Goal: Task Accomplishment & Management: Use online tool/utility

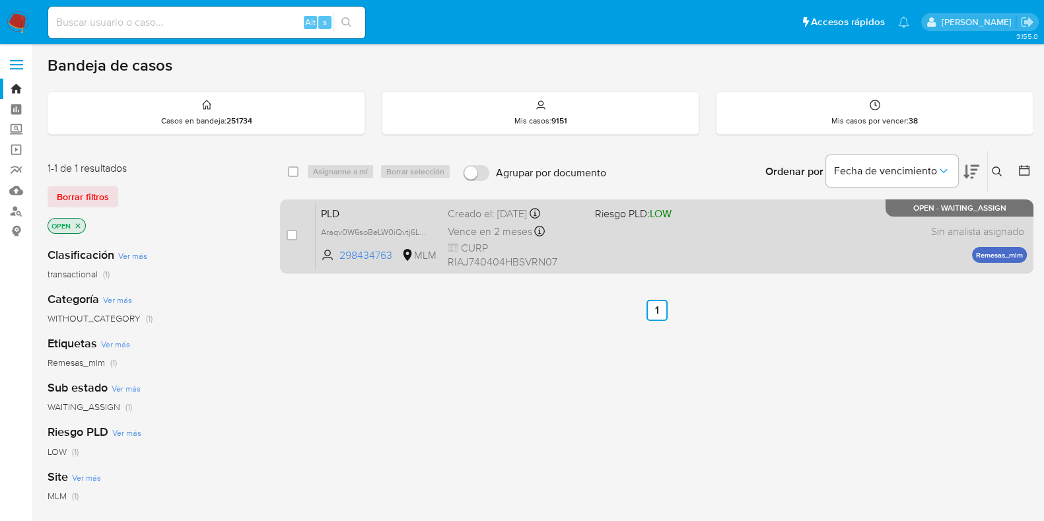
click at [687, 228] on div "PLD Araqv0W6soBeLW0iQvtj6L55 298434763 MLM Riesgo PLD: LOW Creado el: 12/08/202…" at bounding box center [671, 236] width 711 height 67
drag, startPoint x: 290, startPoint y: 238, endPoint x: 300, endPoint y: 221, distance: 19.6
click at [290, 237] on input "checkbox" at bounding box center [292, 235] width 11 height 11
checkbox input "true"
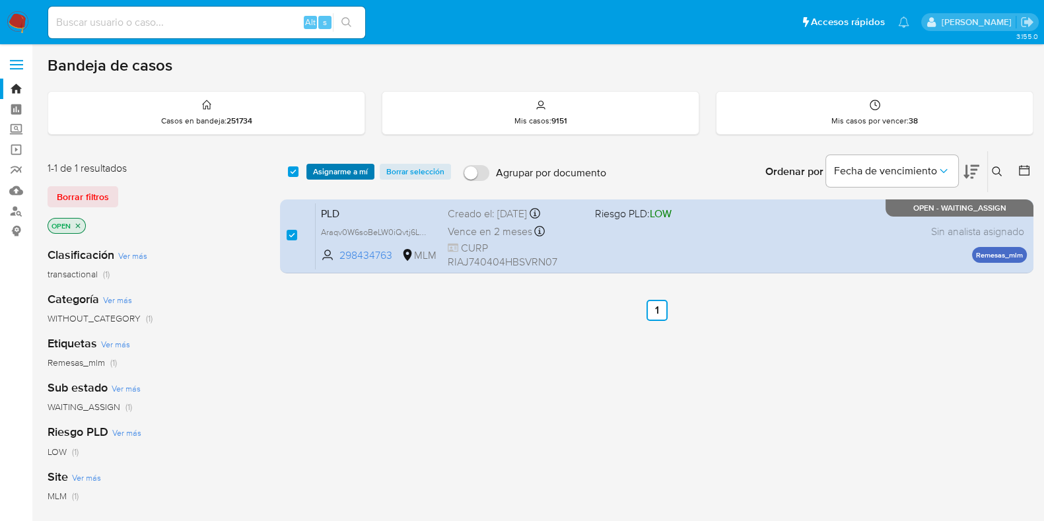
click at [337, 173] on span "Asignarme a mí" at bounding box center [340, 171] width 55 height 13
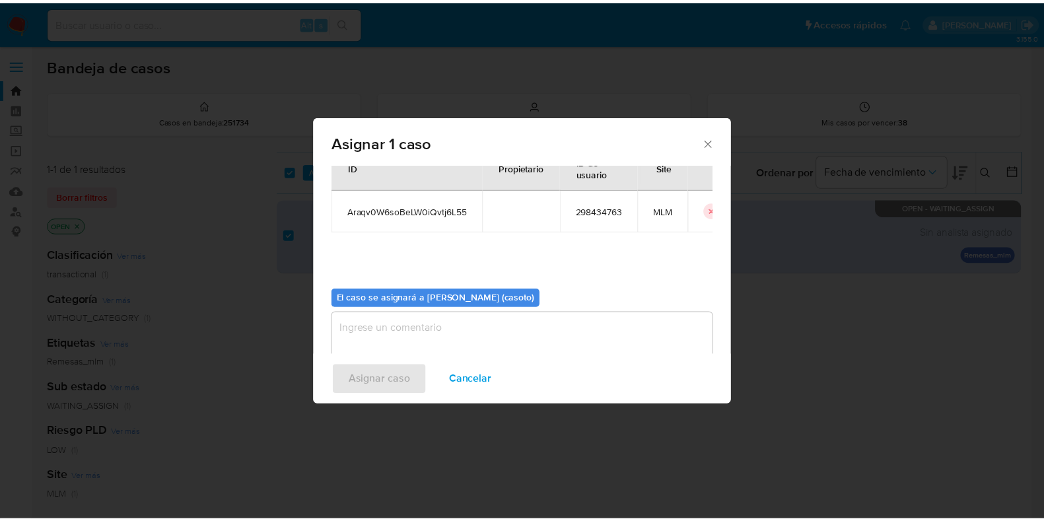
scroll to position [68, 0]
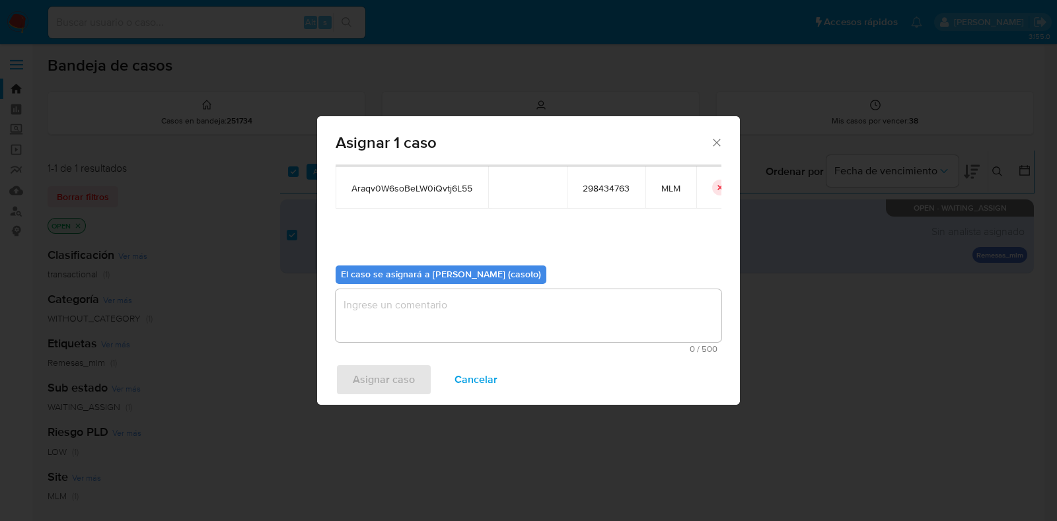
click at [495, 323] on textarea "assign-modal" at bounding box center [528, 315] width 386 height 53
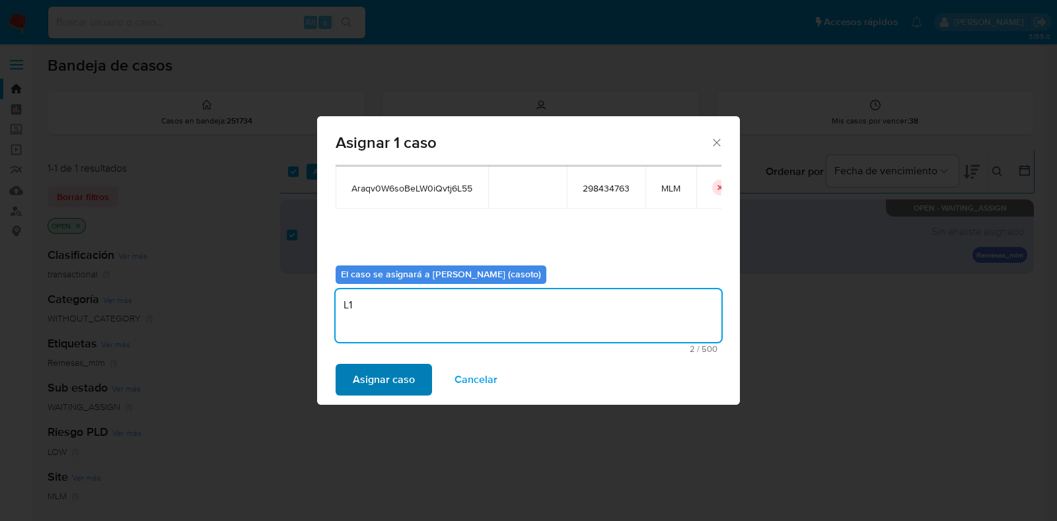
type textarea "L1"
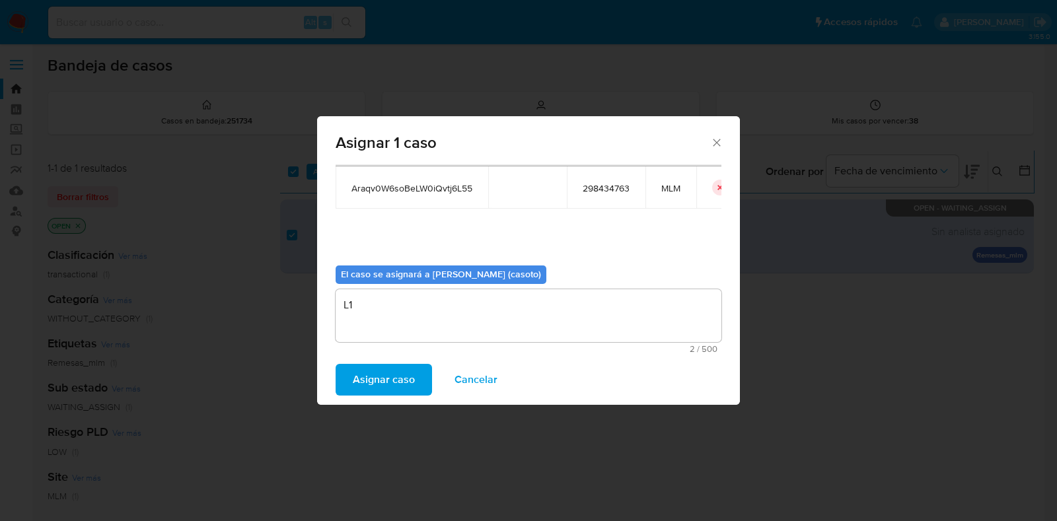
click at [415, 376] on button "Asignar caso" at bounding box center [383, 380] width 96 height 32
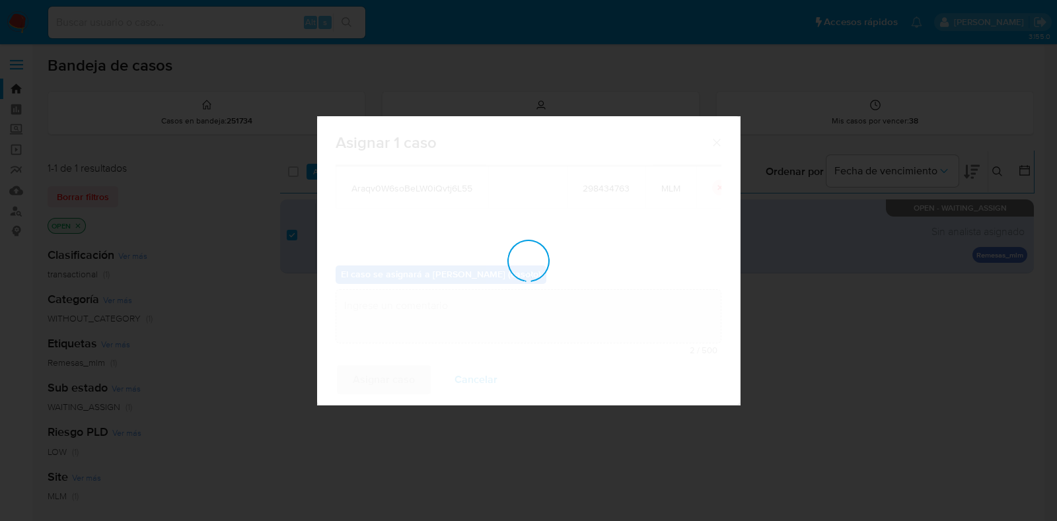
checkbox input "false"
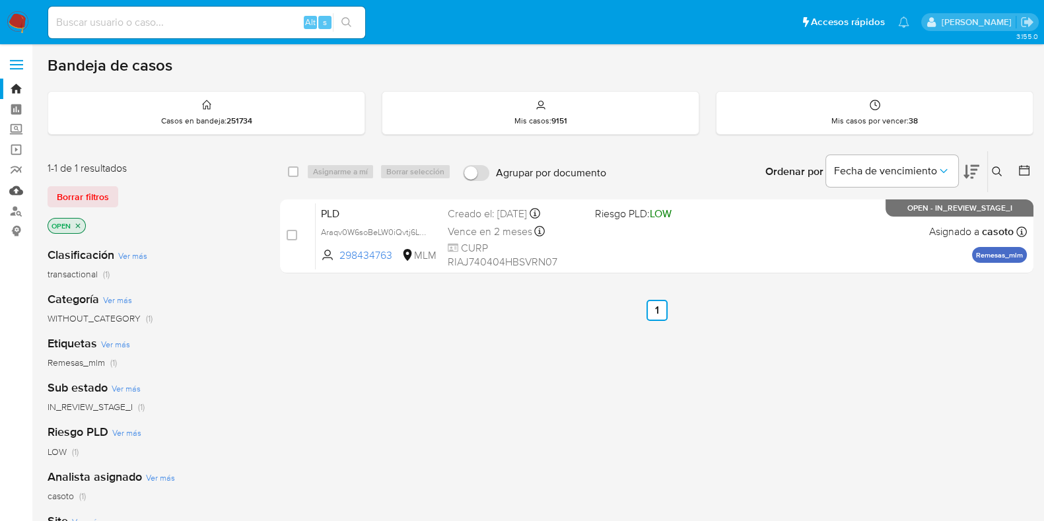
click at [15, 192] on link "Mulan" at bounding box center [78, 190] width 157 height 20
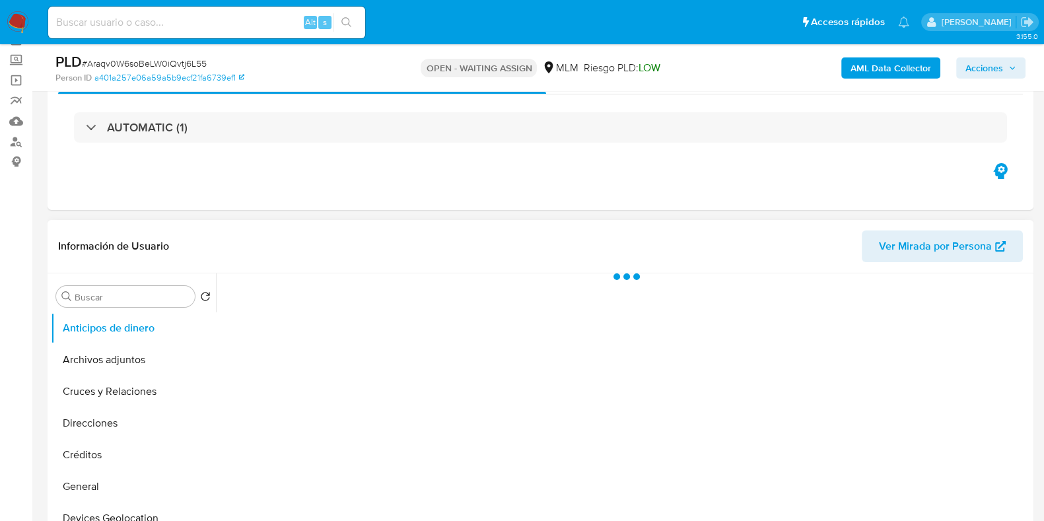
scroll to position [164, 0]
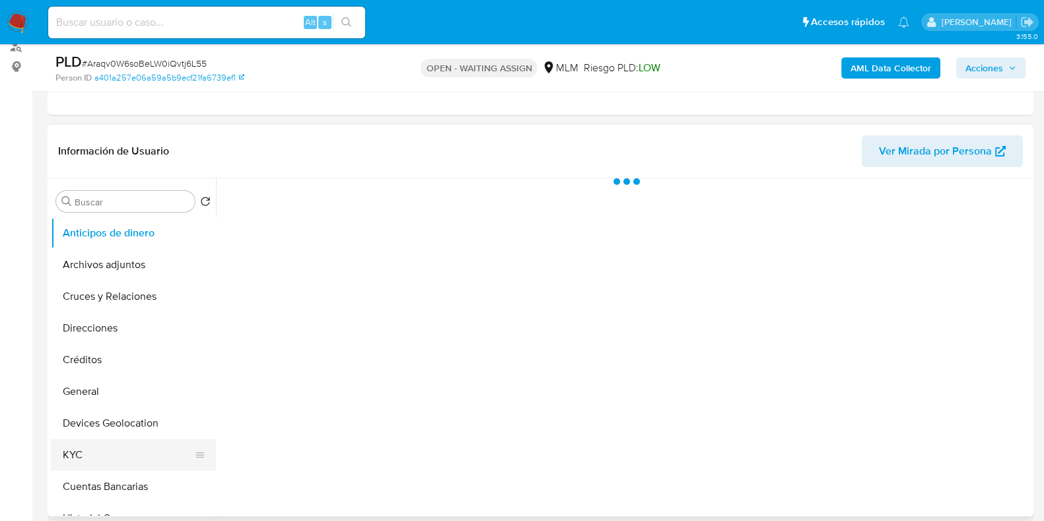
click at [123, 447] on button "KYC" at bounding box center [128, 455] width 155 height 32
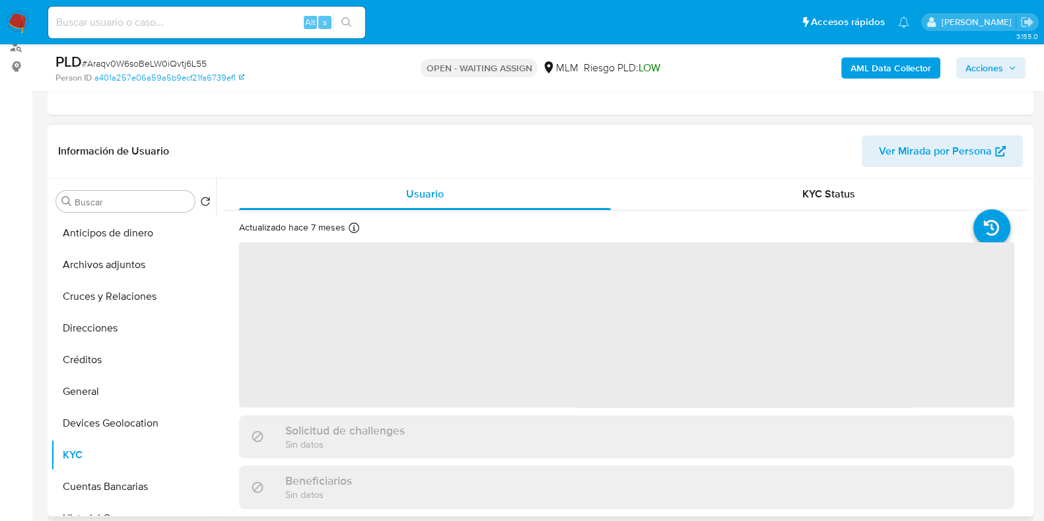
select select "10"
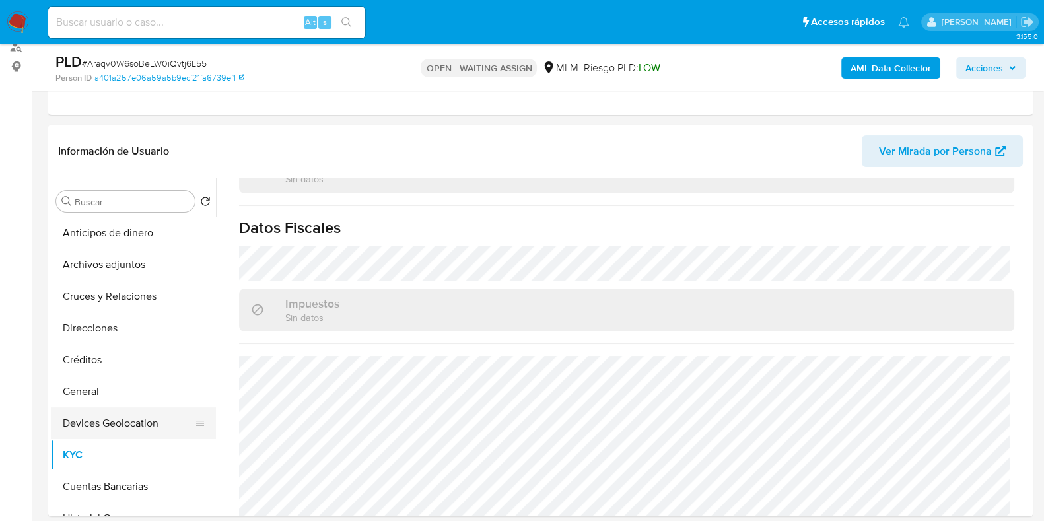
click at [144, 421] on button "Devices Geolocation" at bounding box center [128, 423] width 155 height 32
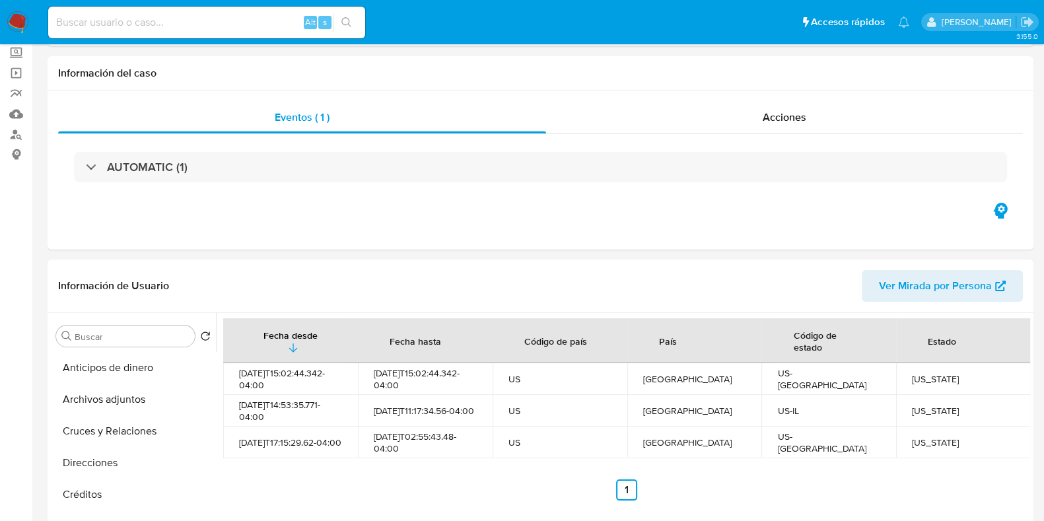
scroll to position [248, 0]
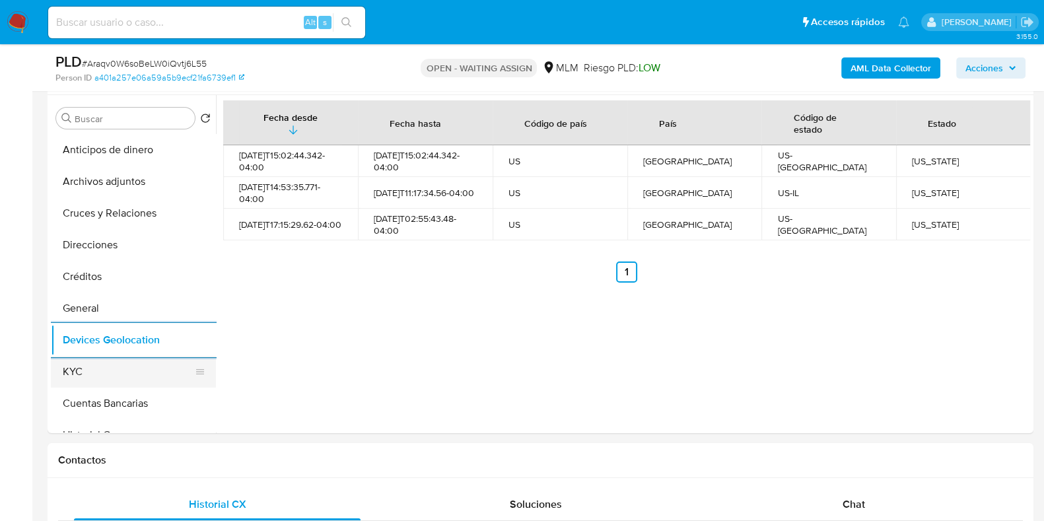
click at [98, 374] on button "KYC" at bounding box center [128, 372] width 155 height 32
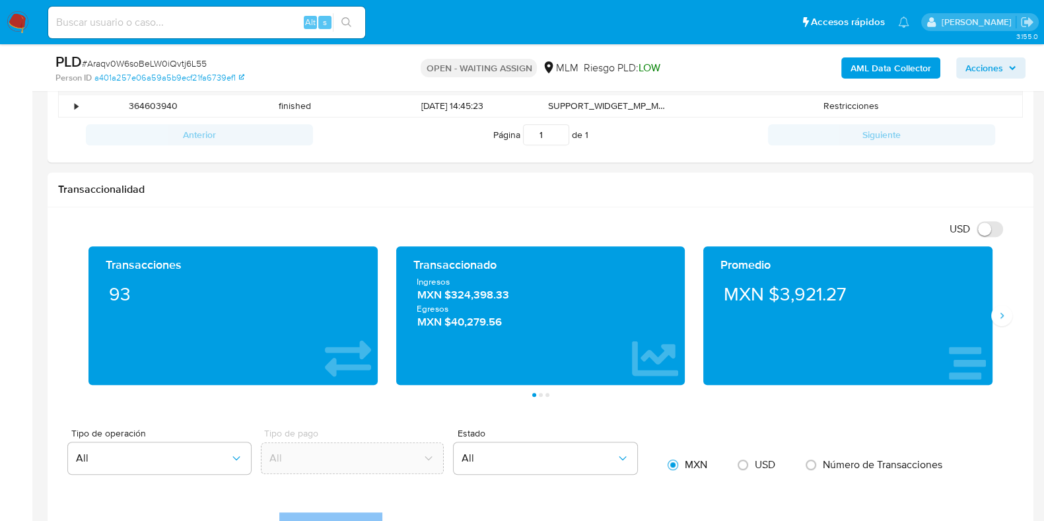
scroll to position [660, 0]
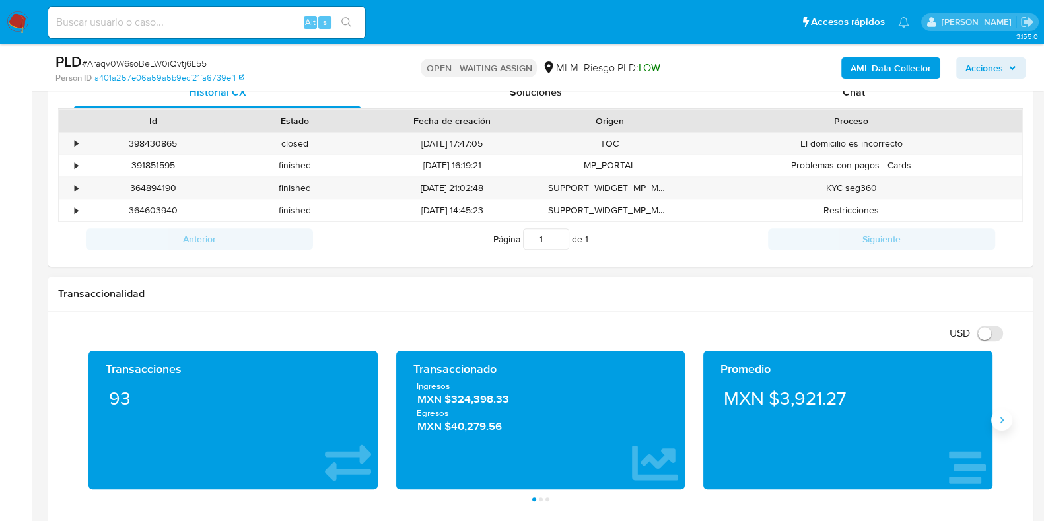
click at [1007, 414] on button "Siguiente" at bounding box center [1001, 419] width 21 height 21
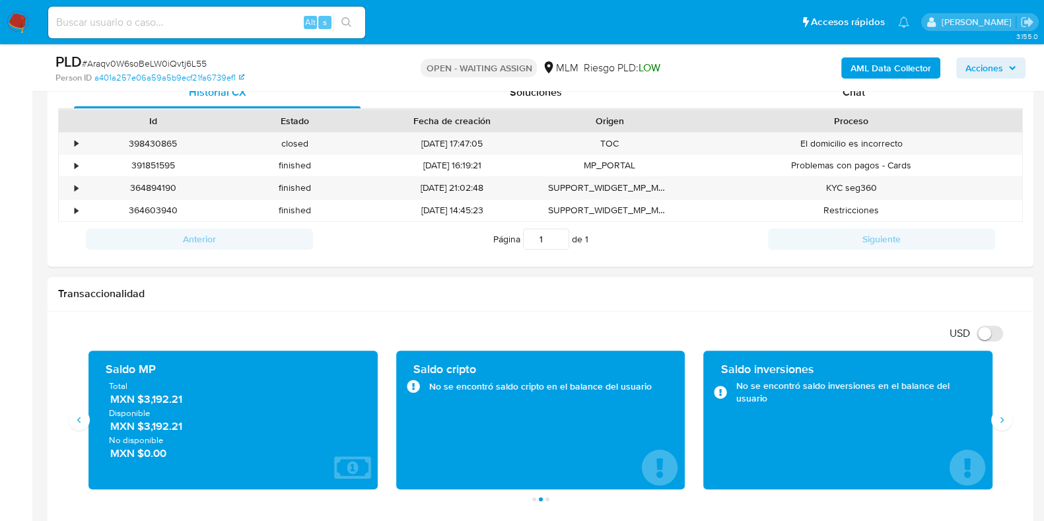
click at [172, 400] on span "MXN $3,192.21" at bounding box center [233, 399] width 247 height 15
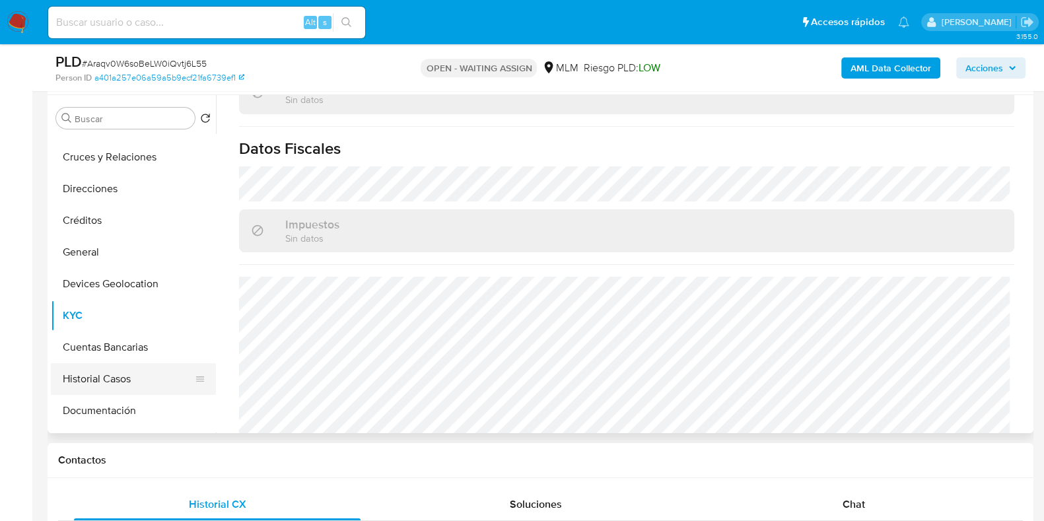
scroll to position [82, 0]
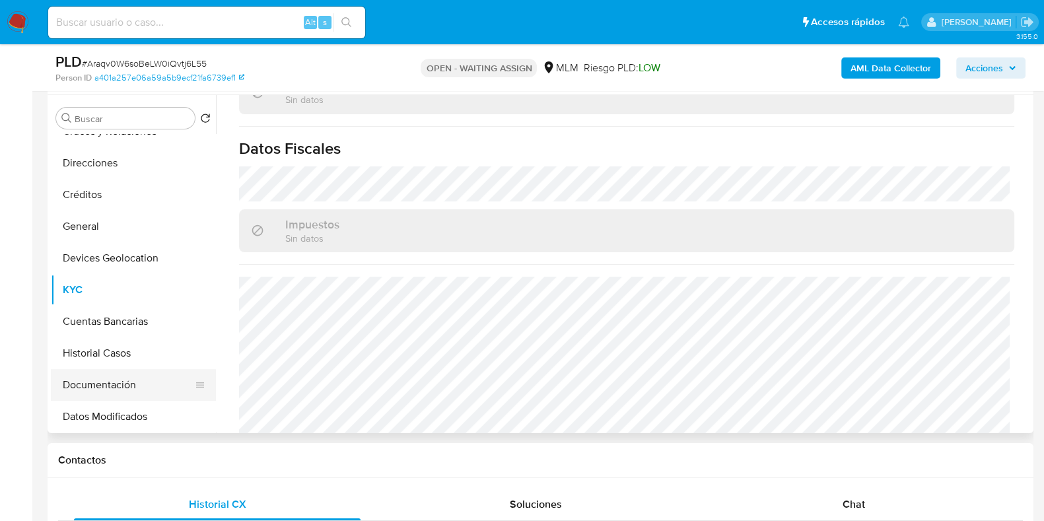
click at [113, 375] on button "Documentación" at bounding box center [128, 385] width 155 height 32
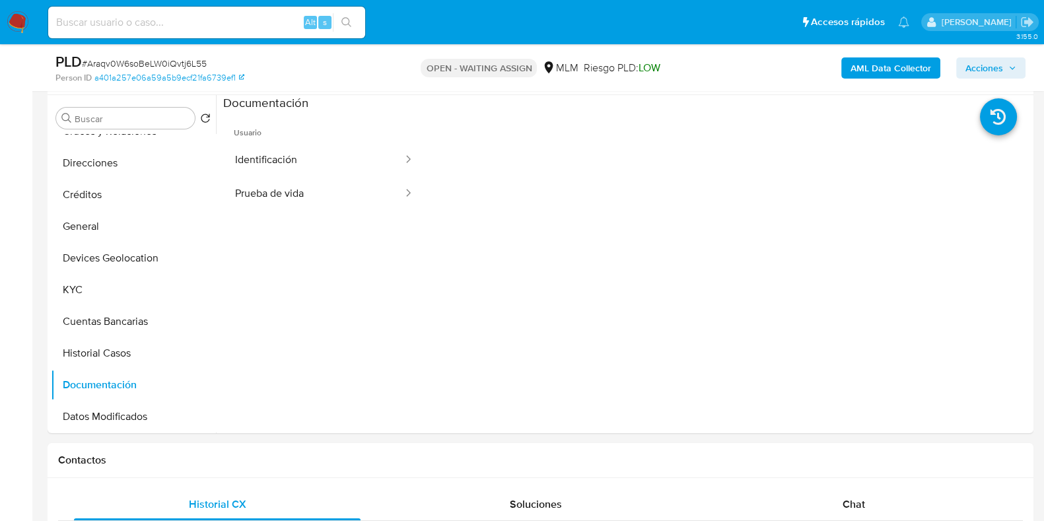
click at [271, 160] on button "Identificación" at bounding box center [313, 160] width 181 height 34
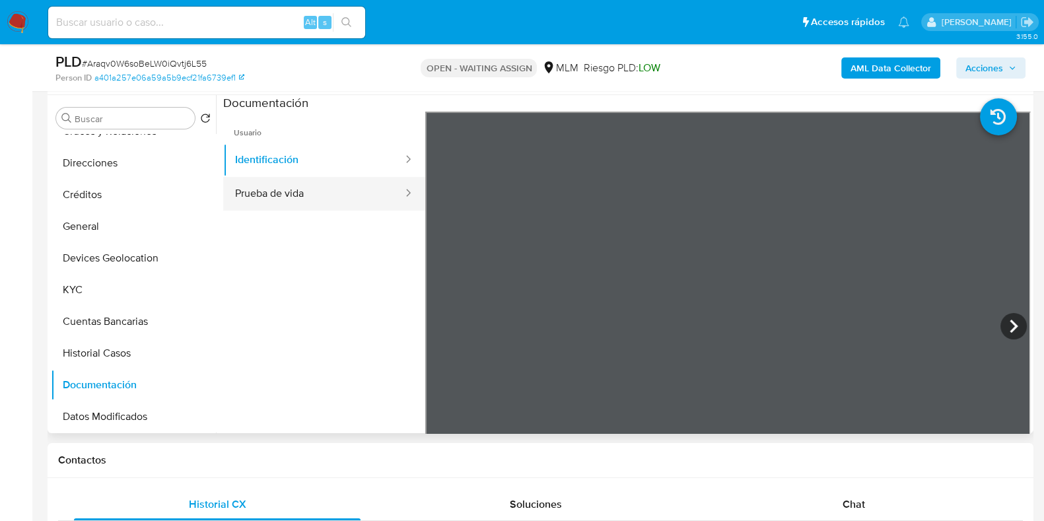
click at [281, 192] on button "Prueba de vida" at bounding box center [313, 194] width 181 height 34
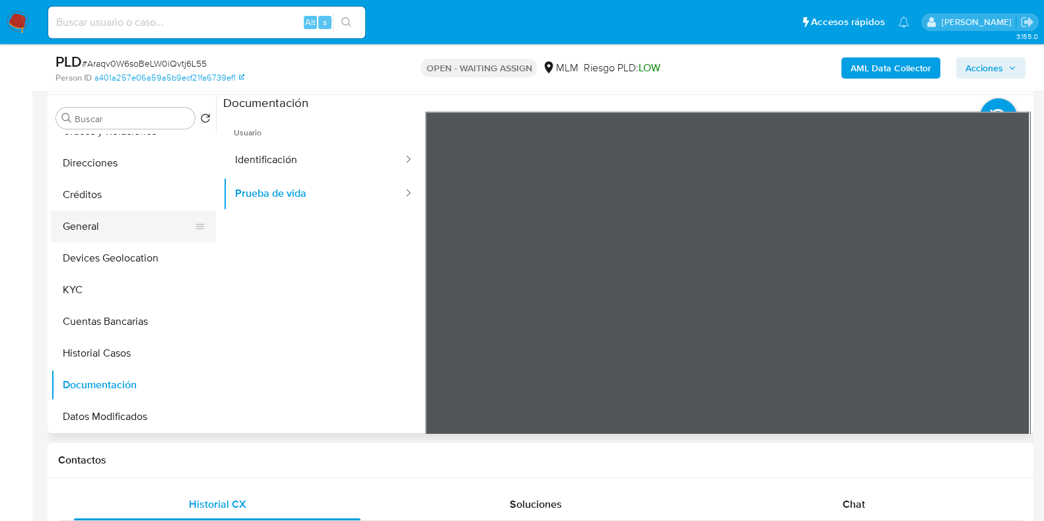
click at [88, 228] on button "General" at bounding box center [128, 227] width 155 height 32
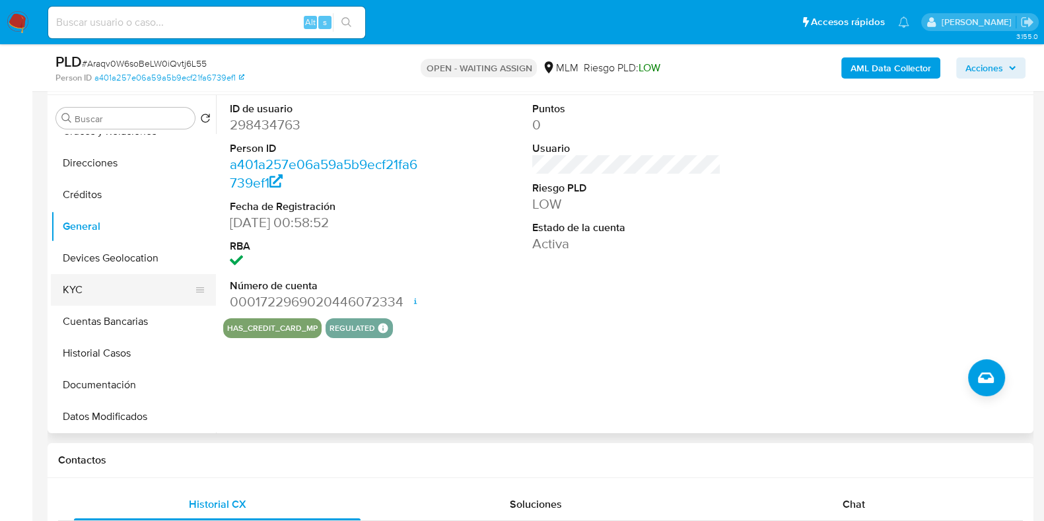
click at [88, 298] on button "KYC" at bounding box center [128, 290] width 155 height 32
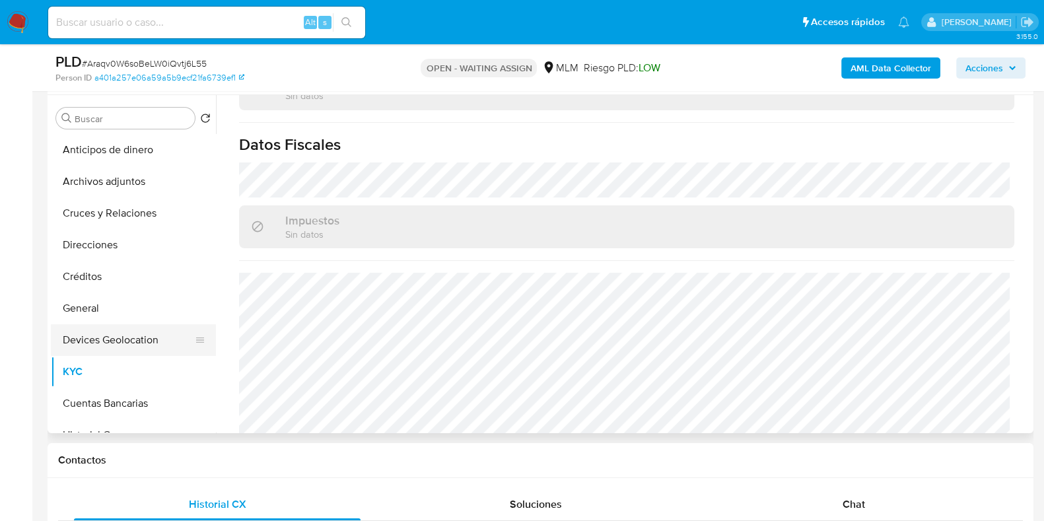
click at [125, 335] on button "Devices Geolocation" at bounding box center [128, 340] width 155 height 32
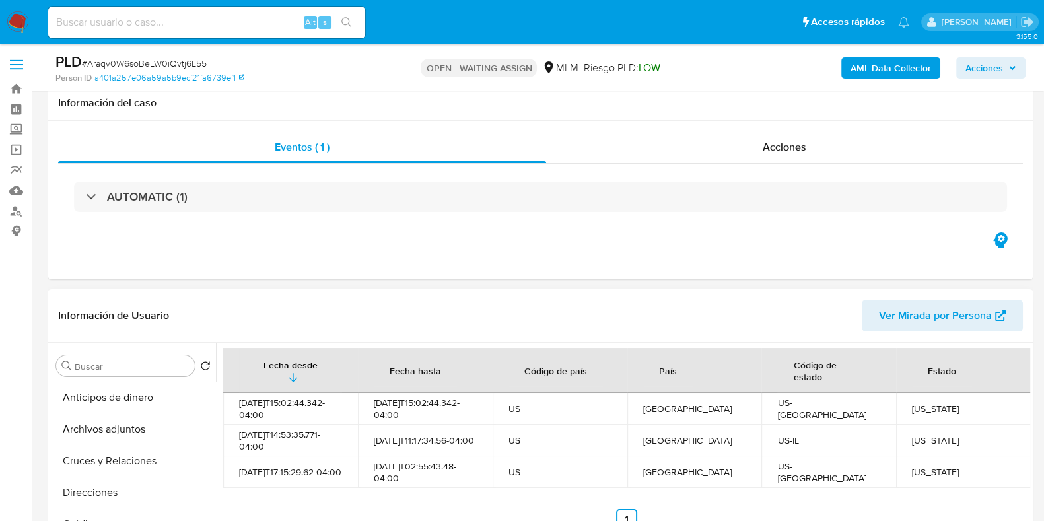
scroll to position [248, 0]
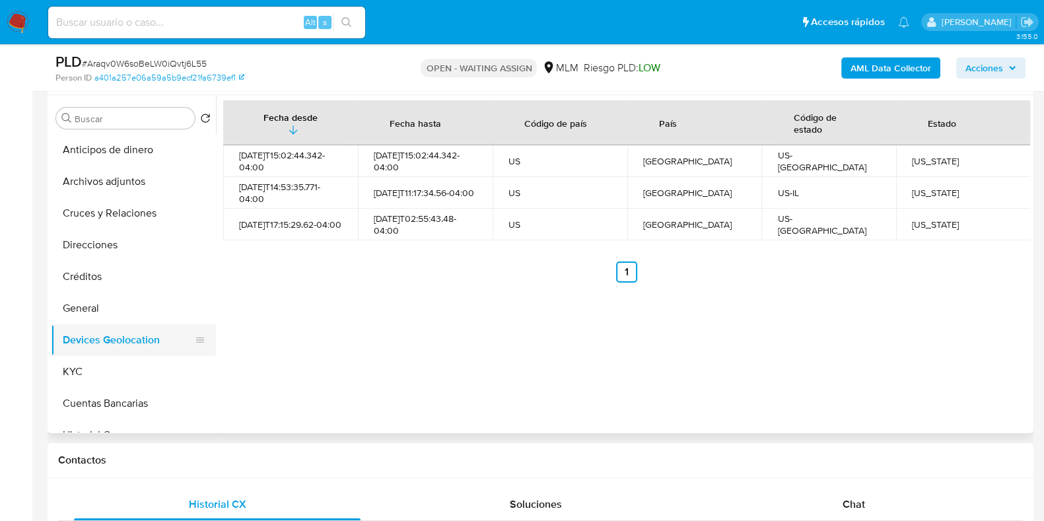
click at [79, 351] on button "Devices Geolocation" at bounding box center [128, 340] width 155 height 32
click at [122, 368] on button "KYC" at bounding box center [128, 372] width 155 height 32
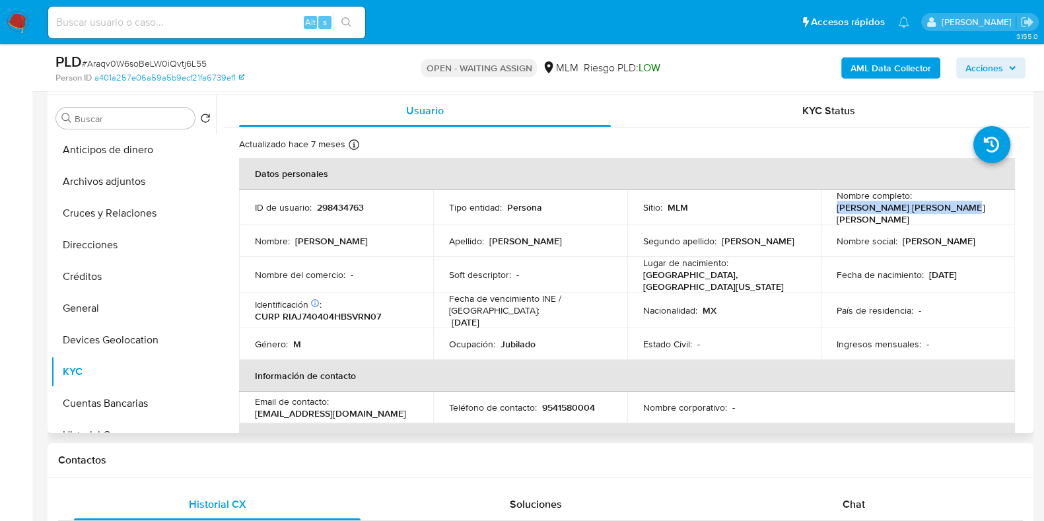
drag, startPoint x: 963, startPoint y: 213, endPoint x: 830, endPoint y: 217, distance: 132.8
click at [830, 217] on td "Nombre completo : Juan Diego Rivas Arredondo" at bounding box center [918, 208] width 194 height 36
copy p "Juan Diego Rivas Arredondo"
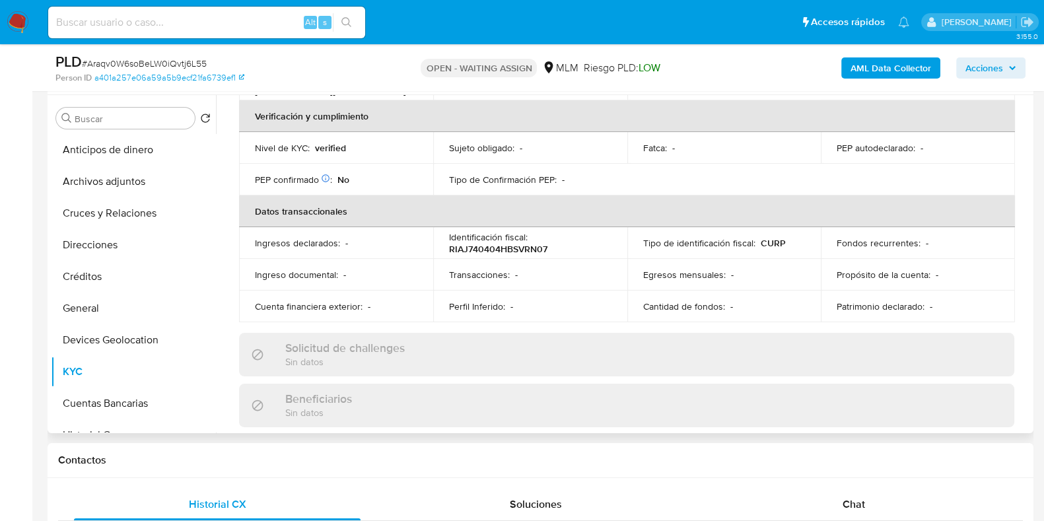
scroll to position [330, 0]
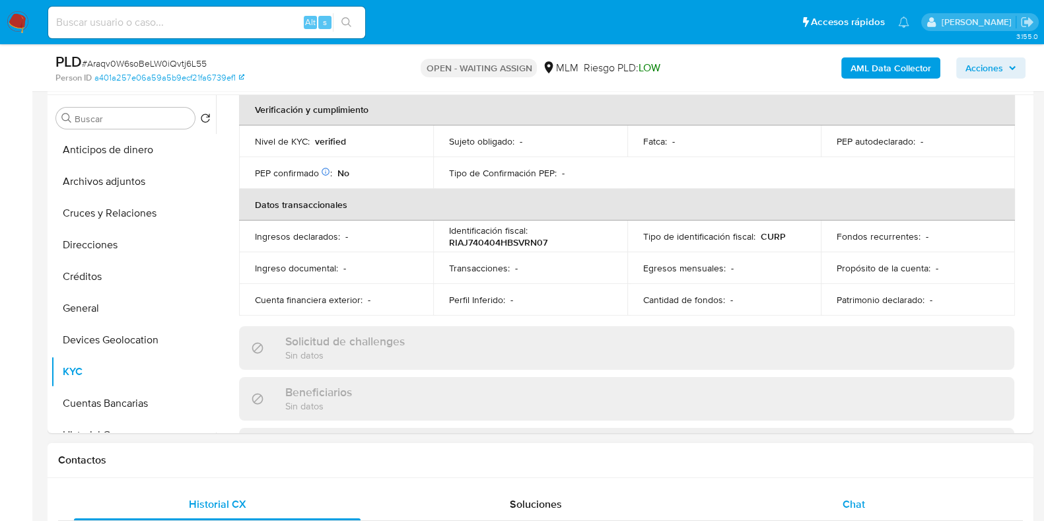
click at [861, 497] on div "Chat" at bounding box center [854, 505] width 287 height 32
drag, startPoint x: 848, startPoint y: 493, endPoint x: 867, endPoint y: 473, distance: 28.0
click at [849, 493] on div "Chat" at bounding box center [854, 505] width 287 height 32
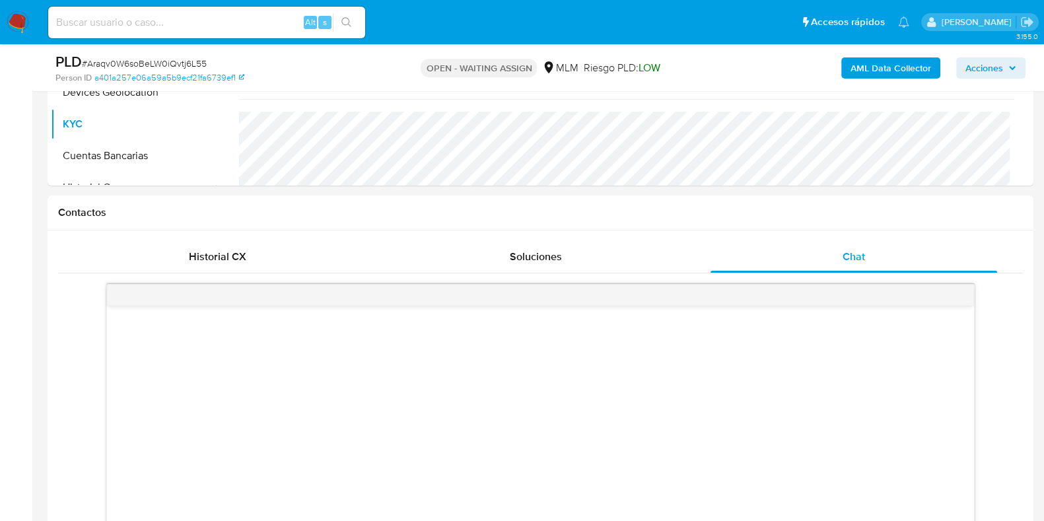
scroll to position [495, 0]
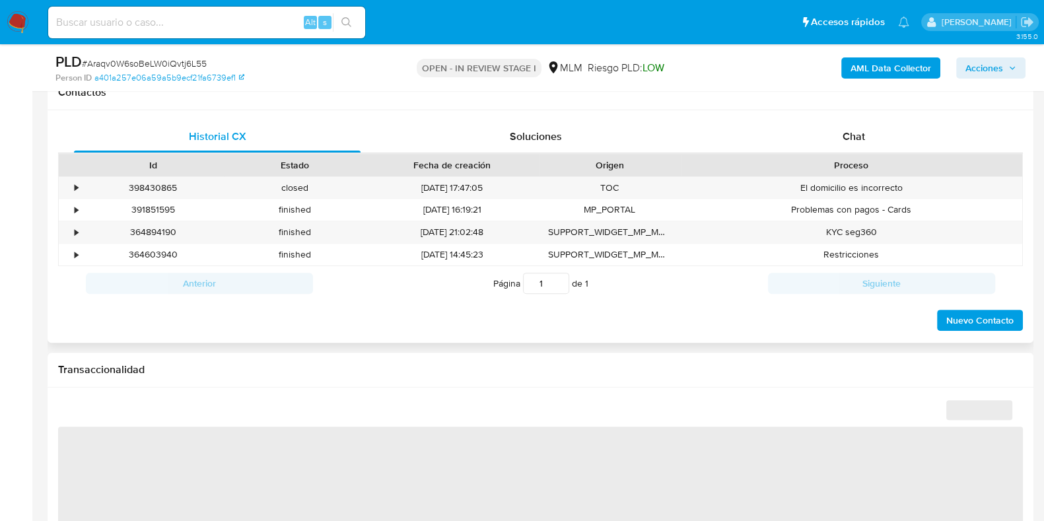
select select "10"
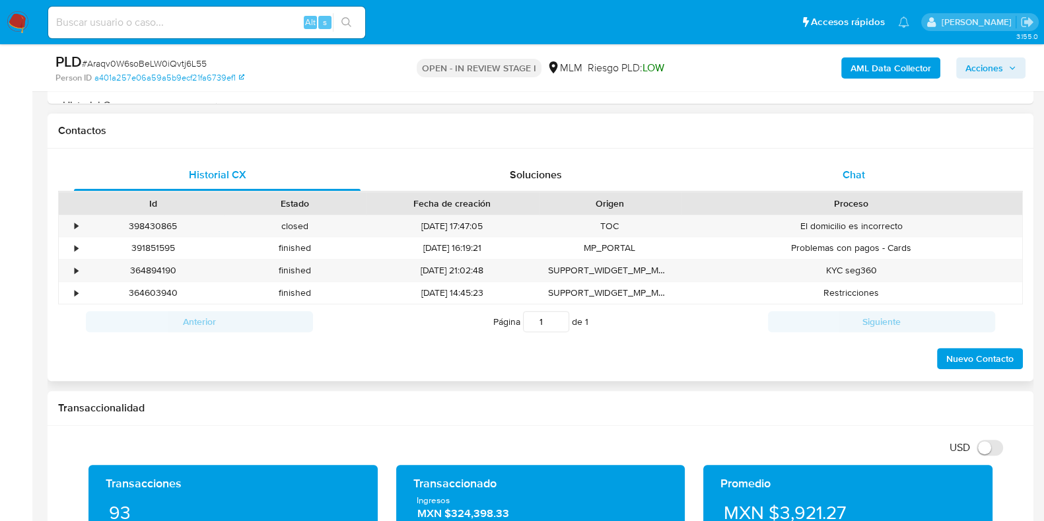
click at [843, 159] on div "Chat" at bounding box center [854, 175] width 287 height 32
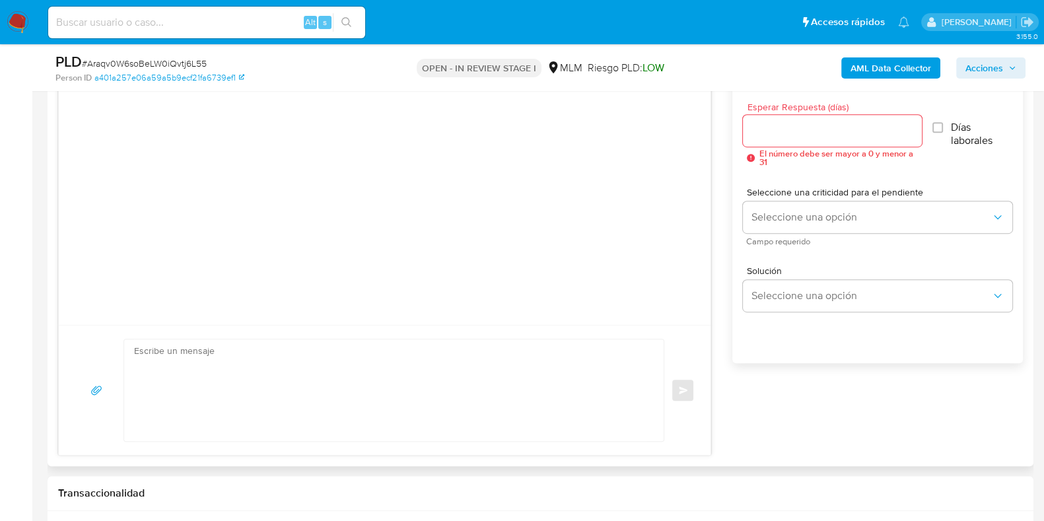
scroll to position [660, 0]
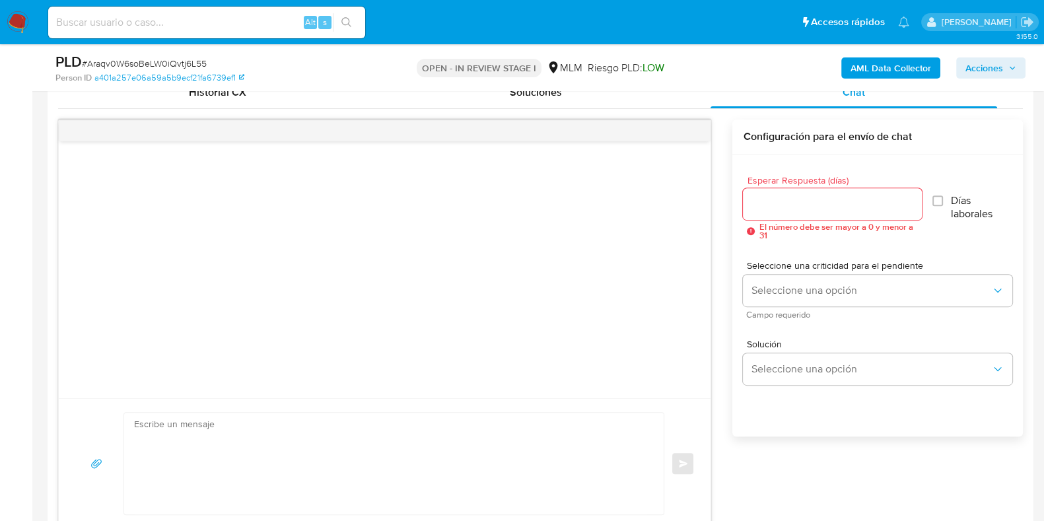
click at [789, 205] on input "Esperar Respuesta (días)" at bounding box center [832, 203] width 178 height 17
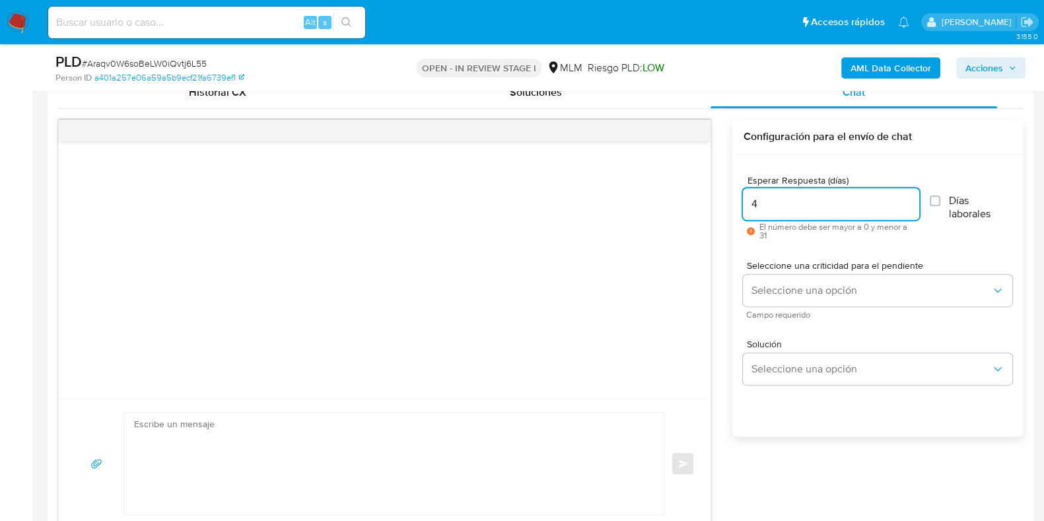
scroll to position [743, 0]
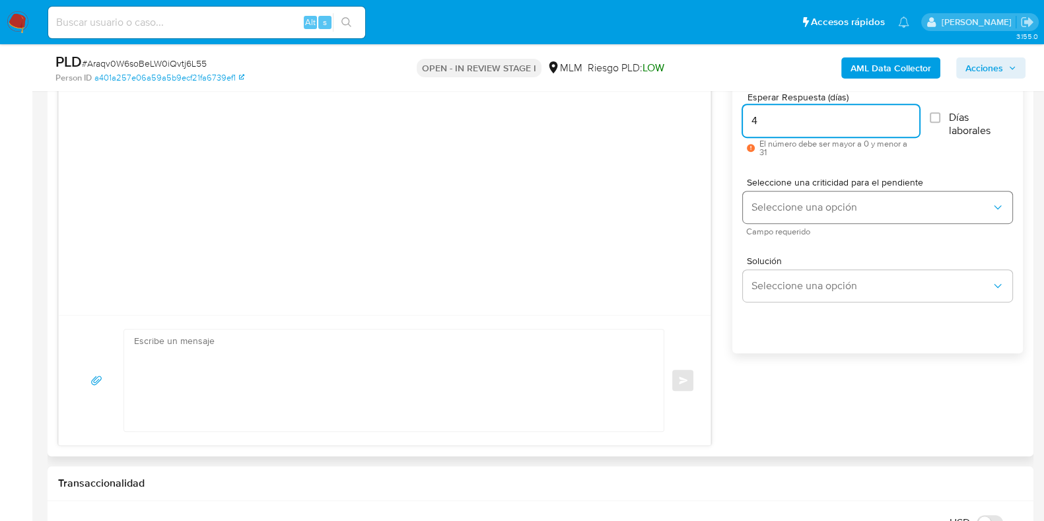
type input "4"
click at [796, 202] on span "Seleccione una opción" at bounding box center [871, 207] width 240 height 13
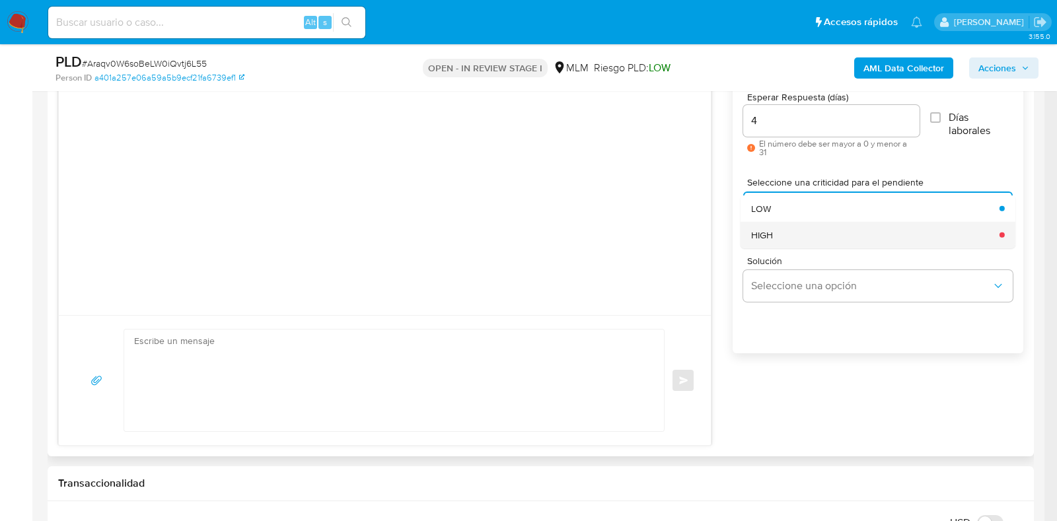
click at [786, 238] on div "HIGH" at bounding box center [871, 234] width 240 height 26
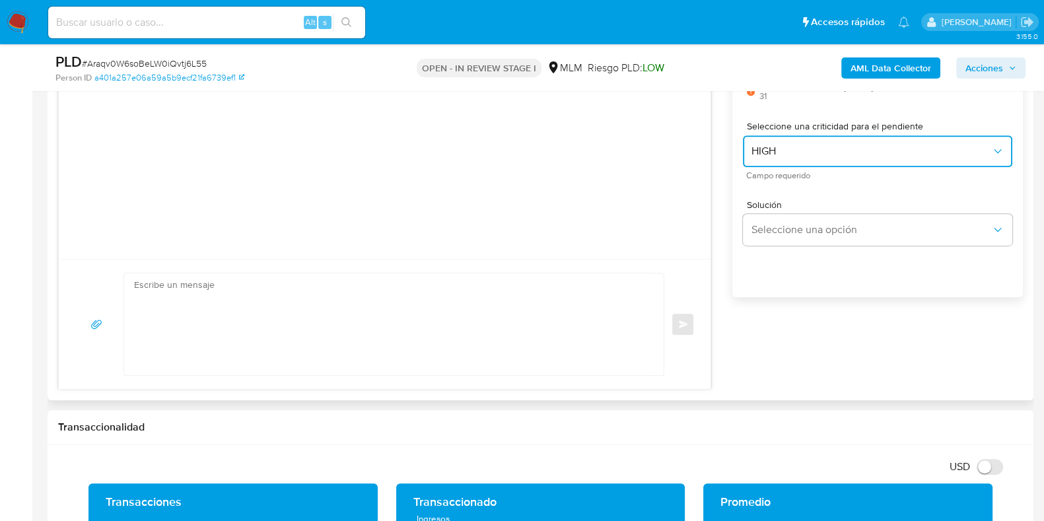
scroll to position [825, 0]
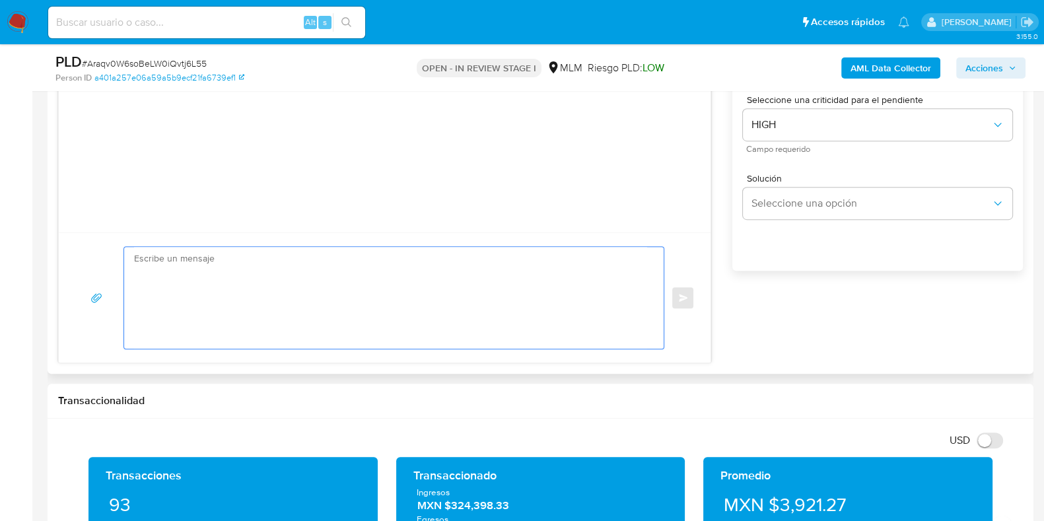
click at [472, 295] on textarea at bounding box center [390, 298] width 513 height 102
paste textarea "Apreciable cliente: Te comentamos que debemos llevar a cabo un proceso de verif…"
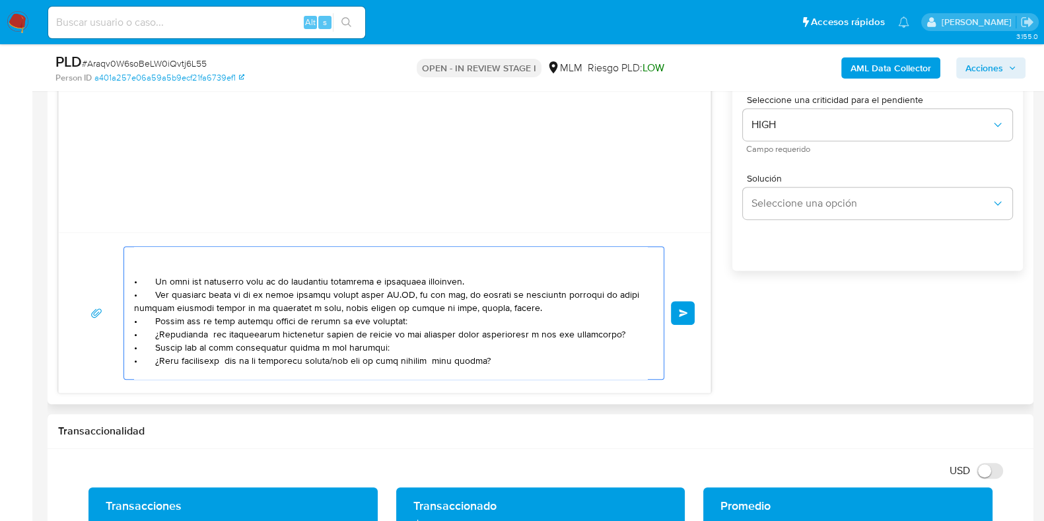
scroll to position [82, 0]
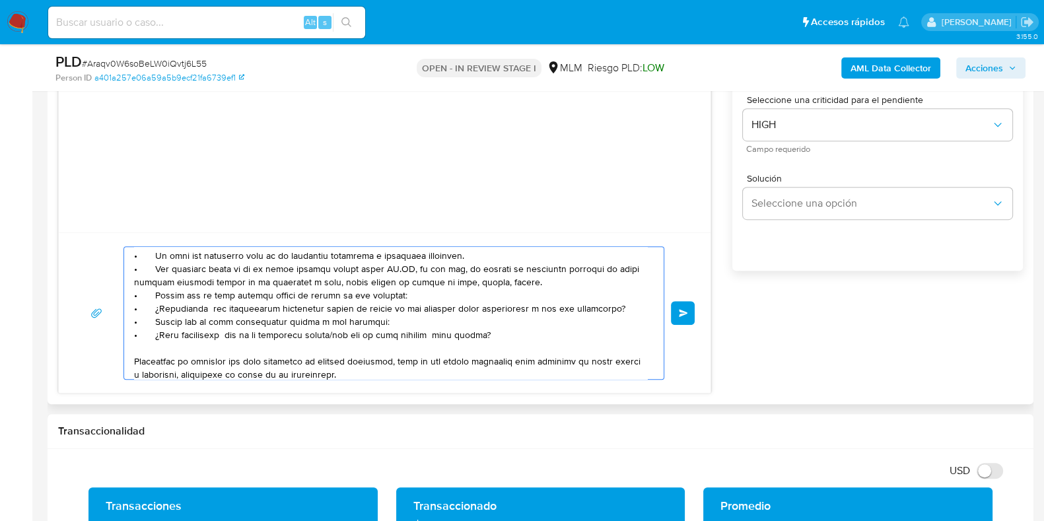
drag, startPoint x: 489, startPoint y: 338, endPoint x: 129, endPoint y: 298, distance: 362.1
click at [129, 298] on div at bounding box center [390, 313] width 533 height 132
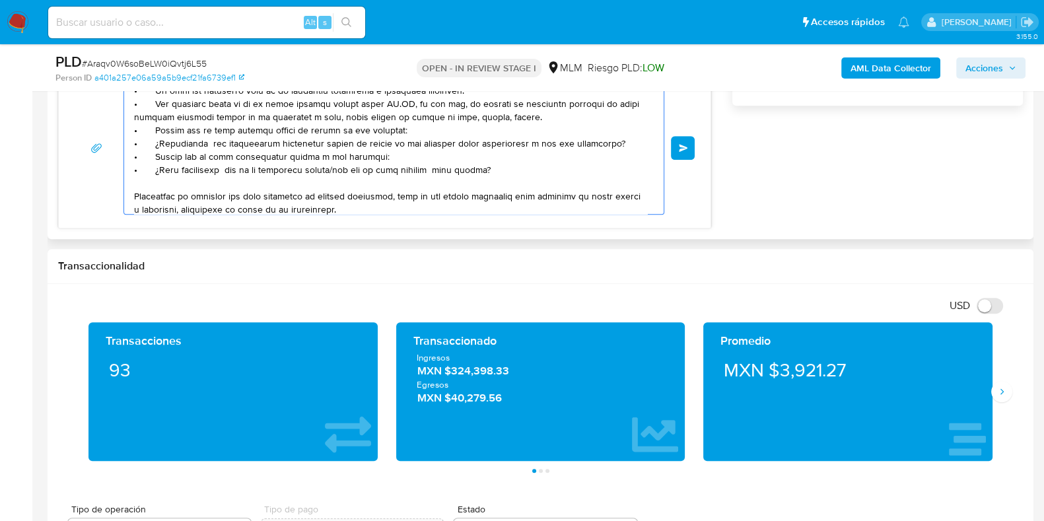
click at [487, 170] on textarea at bounding box center [390, 148] width 513 height 132
drag, startPoint x: 493, startPoint y: 172, endPoint x: 183, endPoint y: 130, distance: 313.1
click at [183, 130] on textarea at bounding box center [390, 148] width 513 height 132
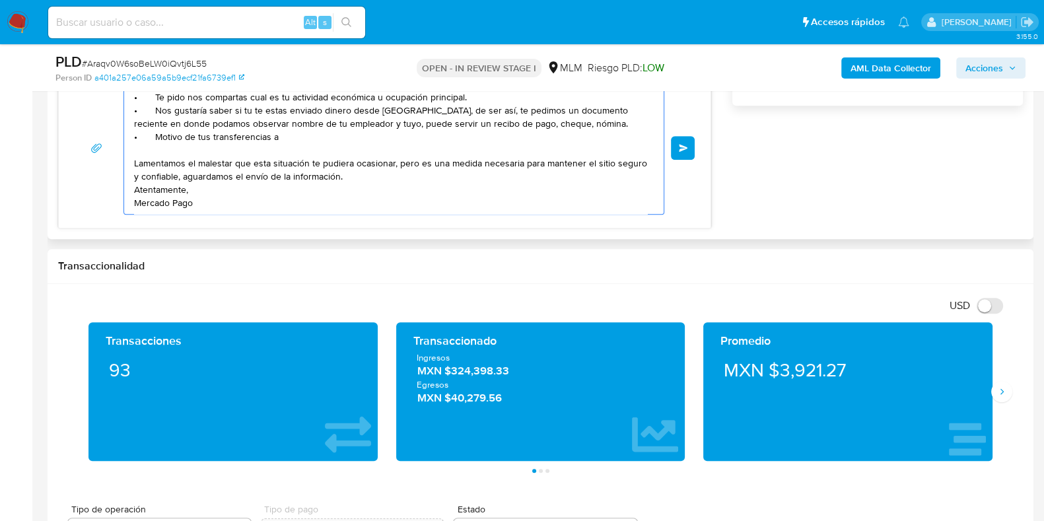
paste textarea "Beatriz Rodriguez Dominguez"
type textarea "Apreciable cliente: Te comentamos que debemos llevar a cabo un proceso de verif…"
click at [679, 144] on span "Enviar" at bounding box center [683, 148] width 9 height 8
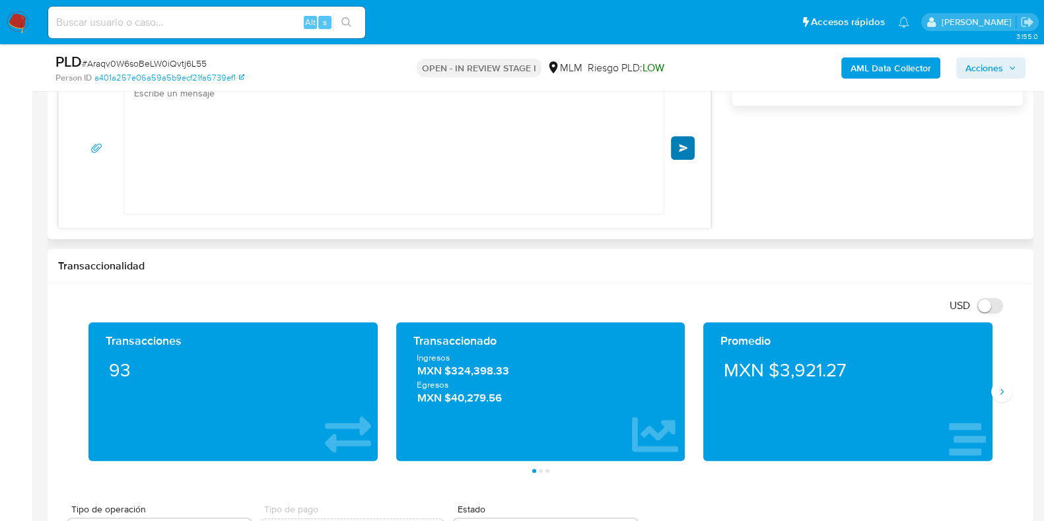
scroll to position [0, 0]
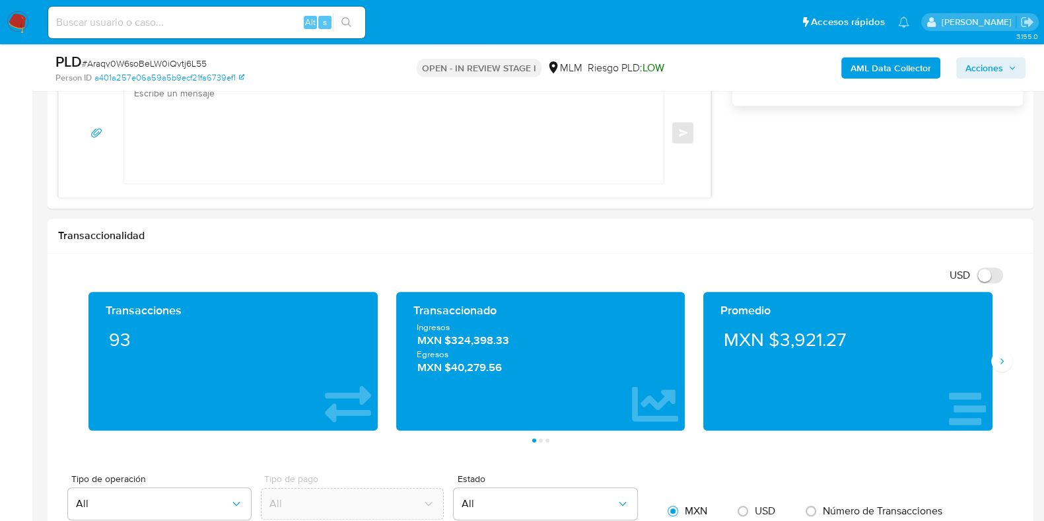
click at [168, 59] on span "# Araqv0W6soBeLW0iQvtj6L55" at bounding box center [144, 63] width 125 height 13
copy span "Araqv0W6soBeLW0iQvtj6L55"
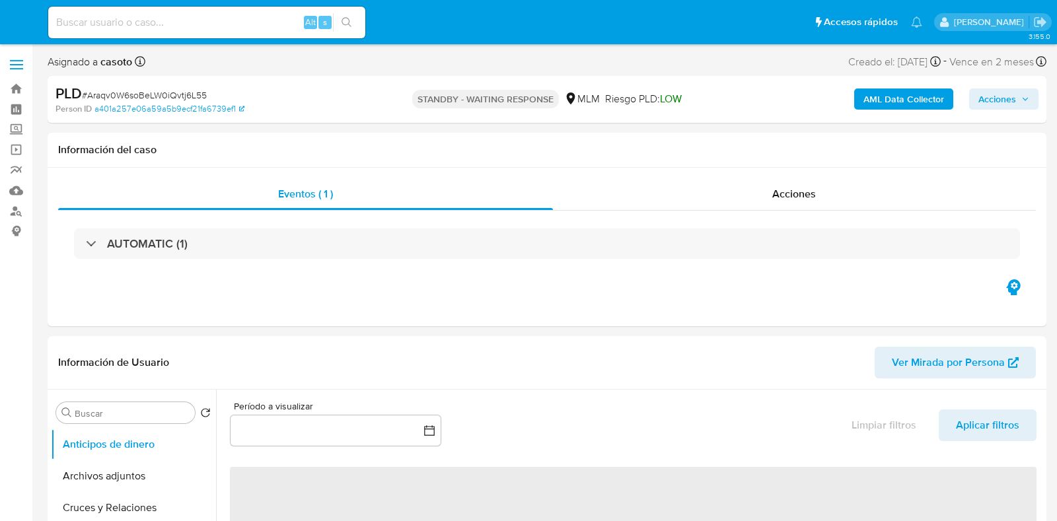
select select "10"
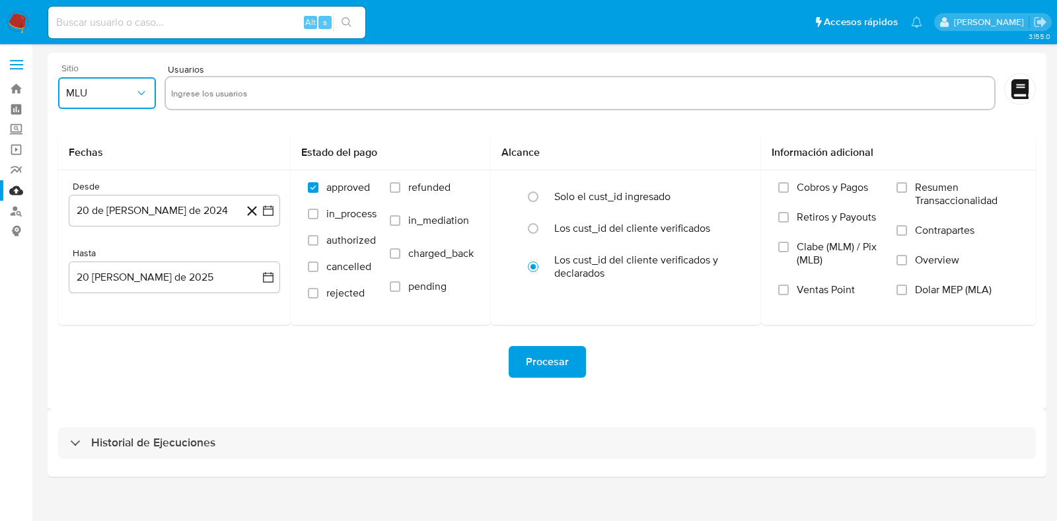
click at [96, 95] on span "MLU" at bounding box center [100, 93] width 69 height 13
click at [87, 289] on span "MLM" at bounding box center [77, 287] width 22 height 13
click at [235, 97] on input "text" at bounding box center [580, 93] width 818 height 21
type input "66816221"
paste input "150632183"
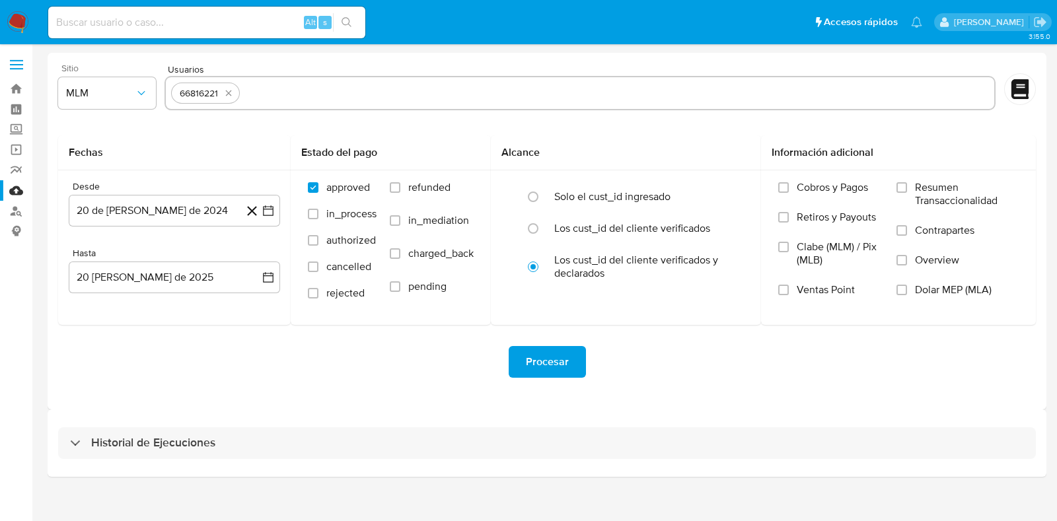
type input "150632183"
paste input "215264281"
type input "215264281"
paste input "232183713"
type input "232183713"
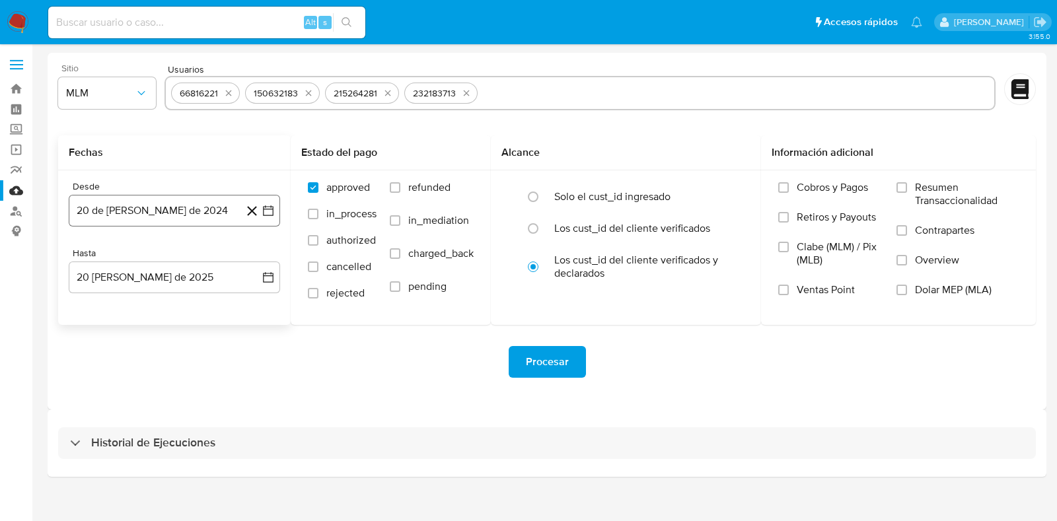
click at [158, 209] on button "20 de julio de 2024" at bounding box center [174, 211] width 211 height 32
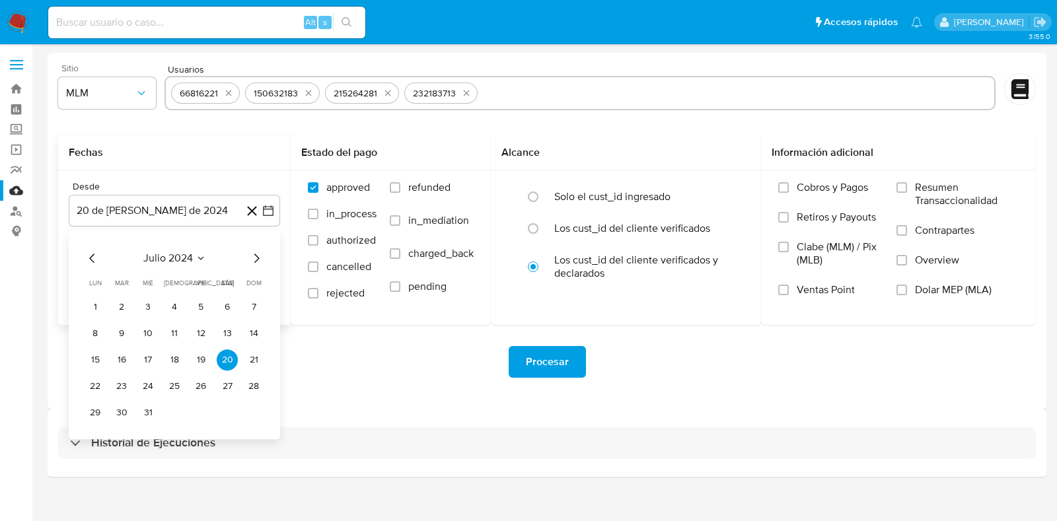
click at [199, 252] on button "julio 2024" at bounding box center [174, 258] width 63 height 13
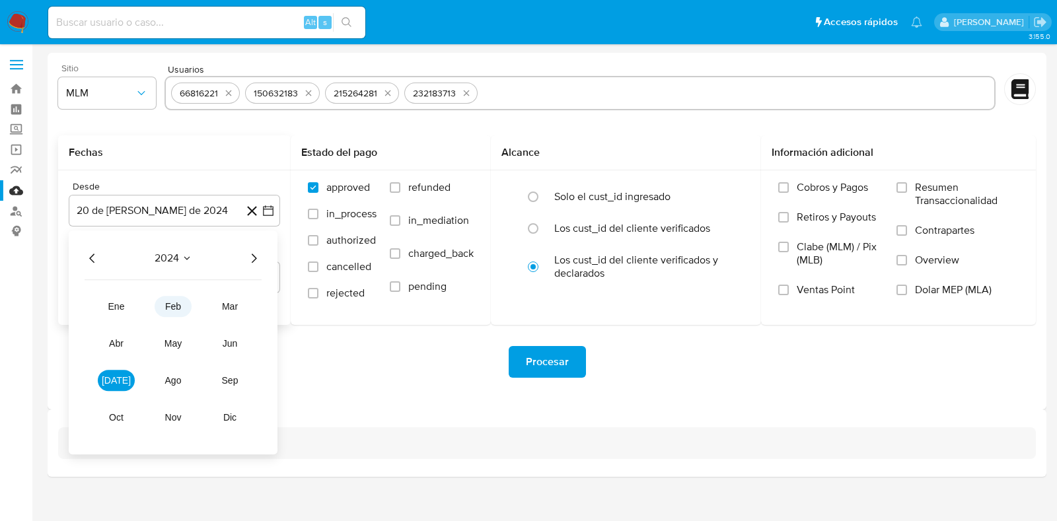
click at [174, 312] on span "feb" at bounding box center [173, 306] width 16 height 11
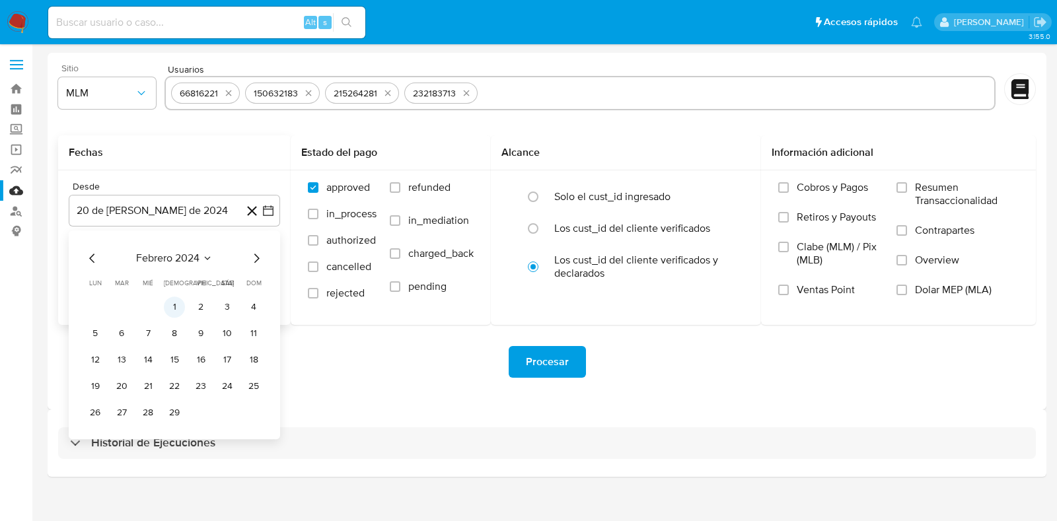
click at [174, 312] on button "1" at bounding box center [174, 306] width 21 height 21
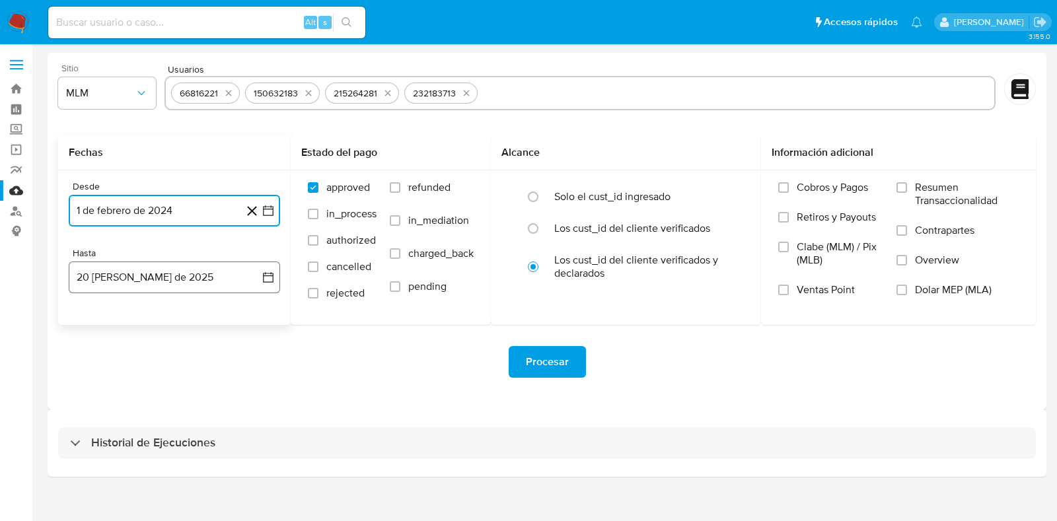
click at [188, 285] on button "20 de agosto de 2025" at bounding box center [174, 278] width 211 height 32
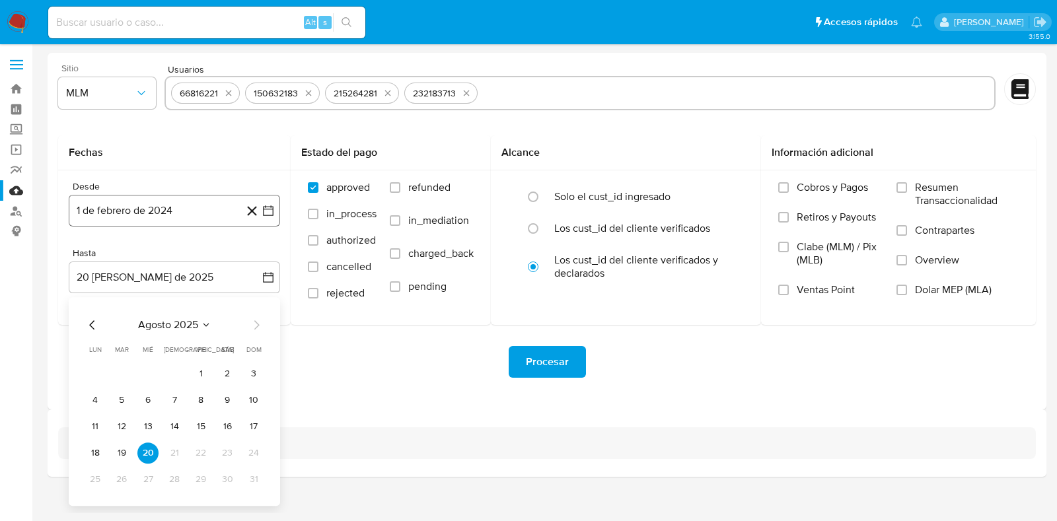
click at [177, 216] on button "1 de febrero de 2024" at bounding box center [174, 211] width 211 height 32
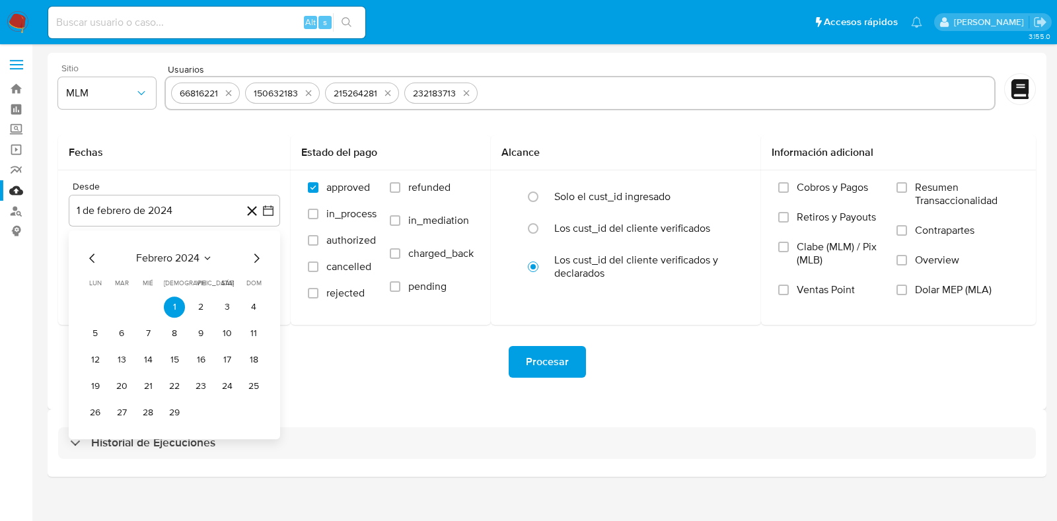
click at [258, 256] on icon "Mes siguiente" at bounding box center [256, 258] width 16 height 16
click at [201, 256] on icon "Seleccionar mes y año" at bounding box center [203, 258] width 11 height 11
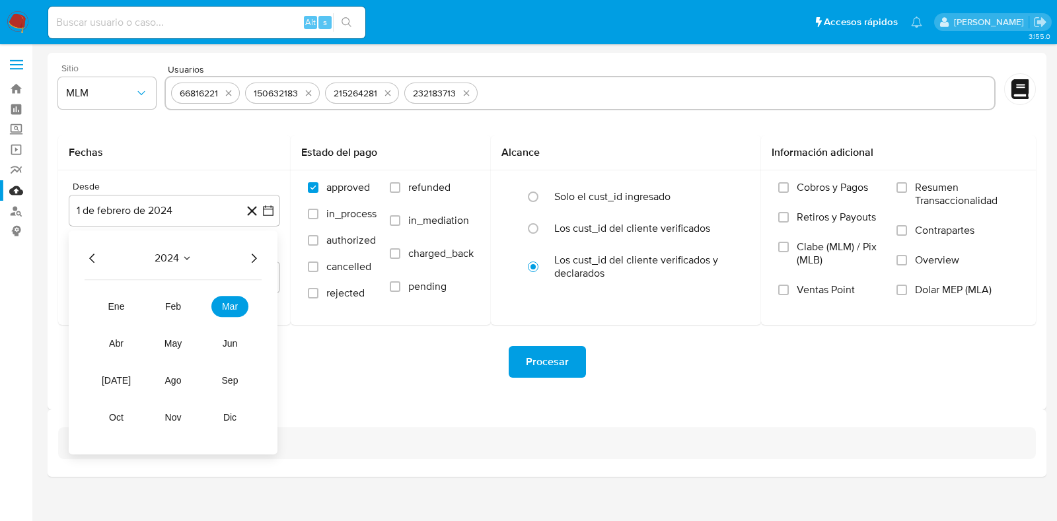
click at [253, 255] on icon "Año siguiente" at bounding box center [254, 258] width 5 height 9
click at [172, 307] on span "feb" at bounding box center [173, 306] width 16 height 11
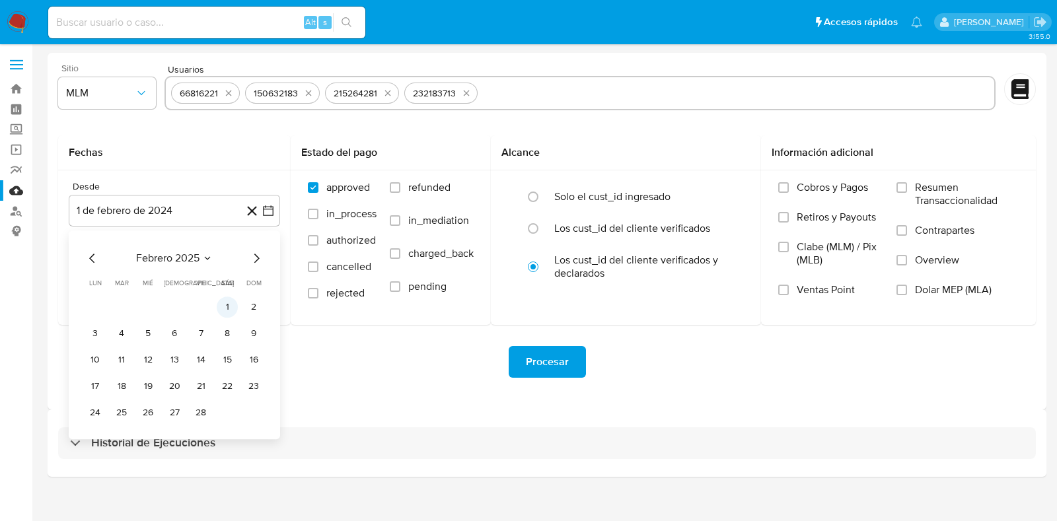
click at [226, 305] on button "1" at bounding box center [227, 306] width 21 height 21
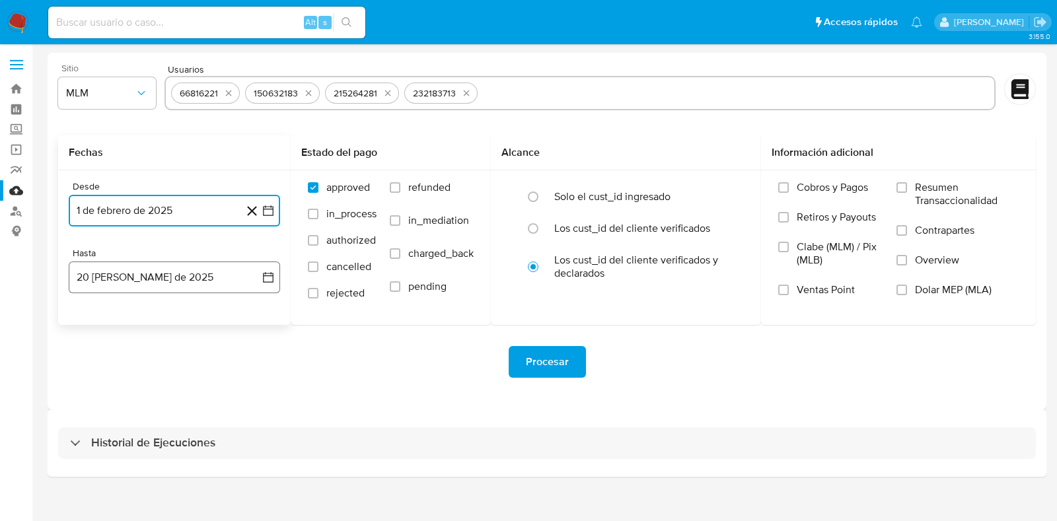
click at [180, 277] on button "20 de agosto de 2025" at bounding box center [174, 278] width 211 height 32
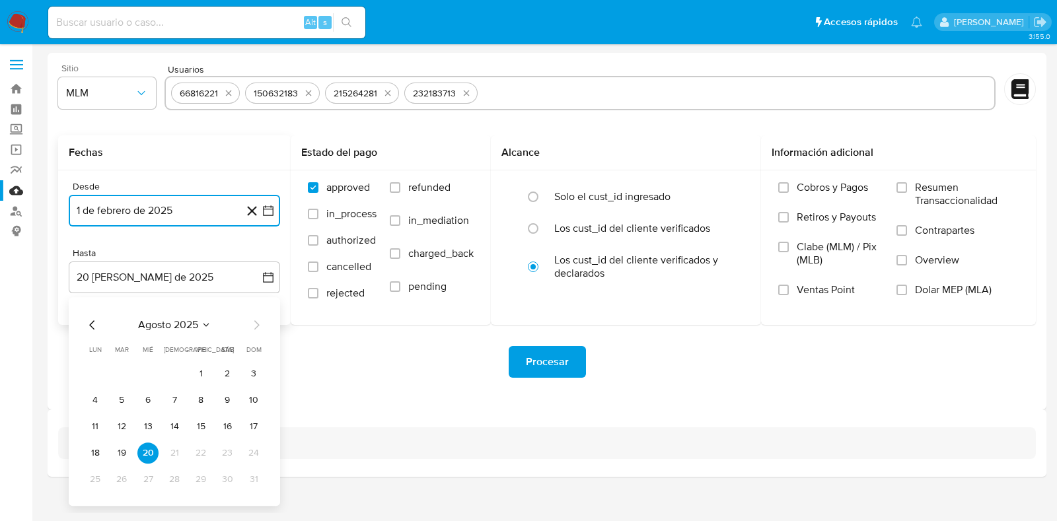
click at [96, 324] on icon "Mes anterior" at bounding box center [93, 325] width 16 height 16
click at [173, 479] on button "31" at bounding box center [174, 479] width 21 height 21
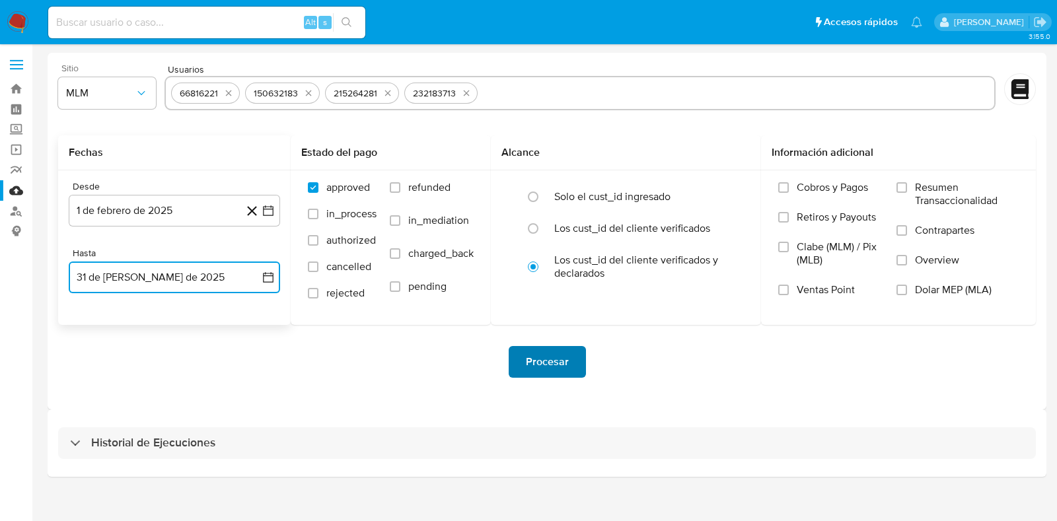
click at [520, 363] on button "Procesar" at bounding box center [546, 362] width 77 height 32
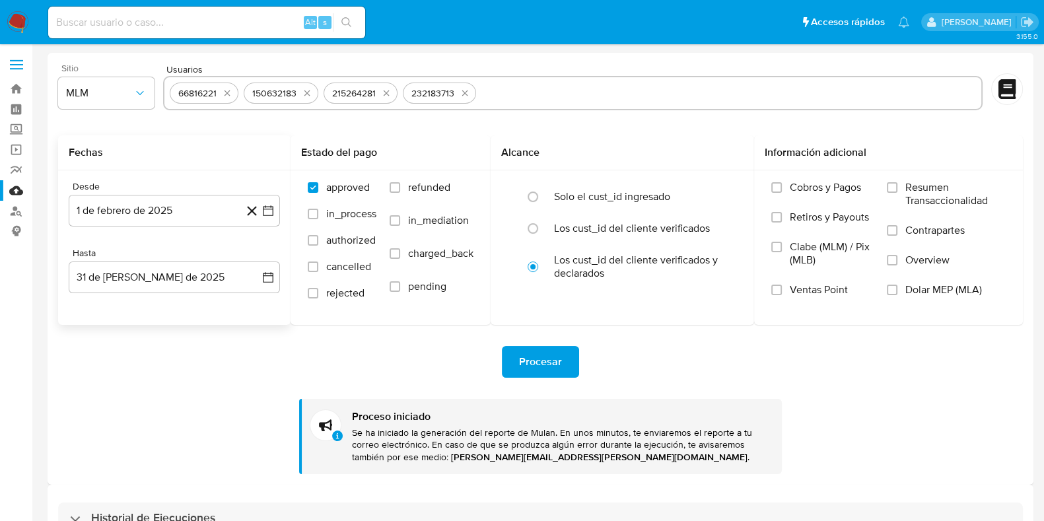
click at [23, 22] on img at bounding box center [18, 22] width 22 height 22
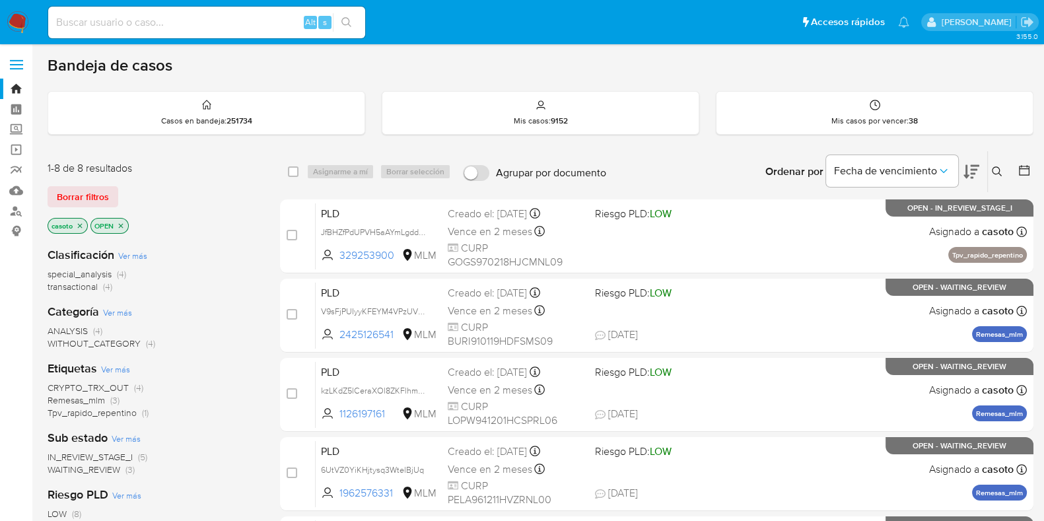
click at [142, 18] on input at bounding box center [206, 22] width 317 height 17
paste input "1878893224"
type input "1878893224"
click at [343, 15] on button "search-icon" at bounding box center [346, 22] width 27 height 18
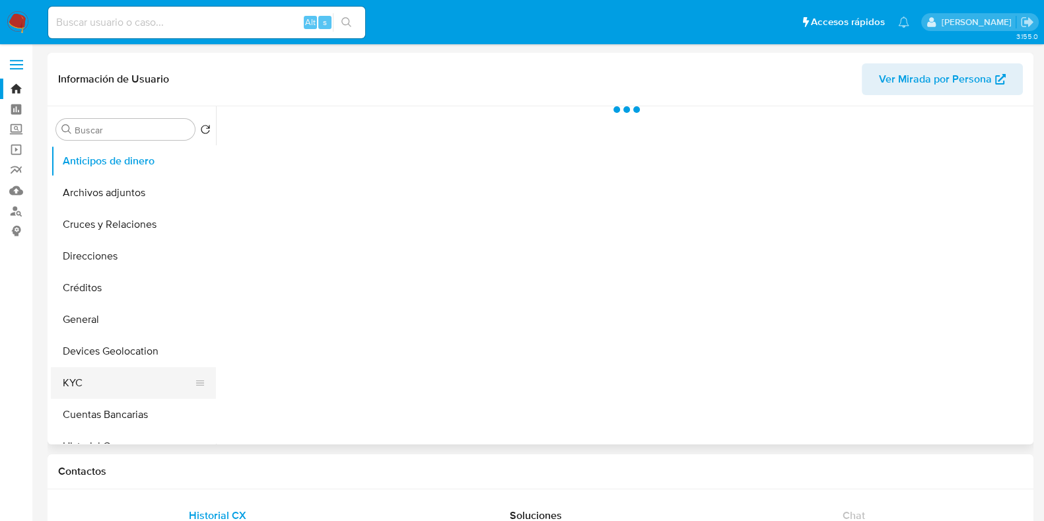
click at [100, 392] on button "KYC" at bounding box center [128, 383] width 155 height 32
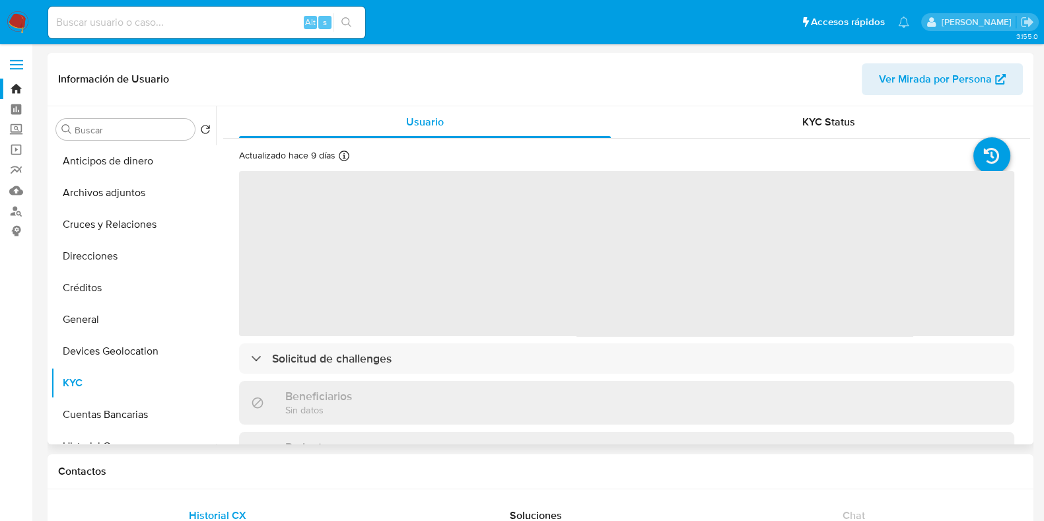
select select "10"
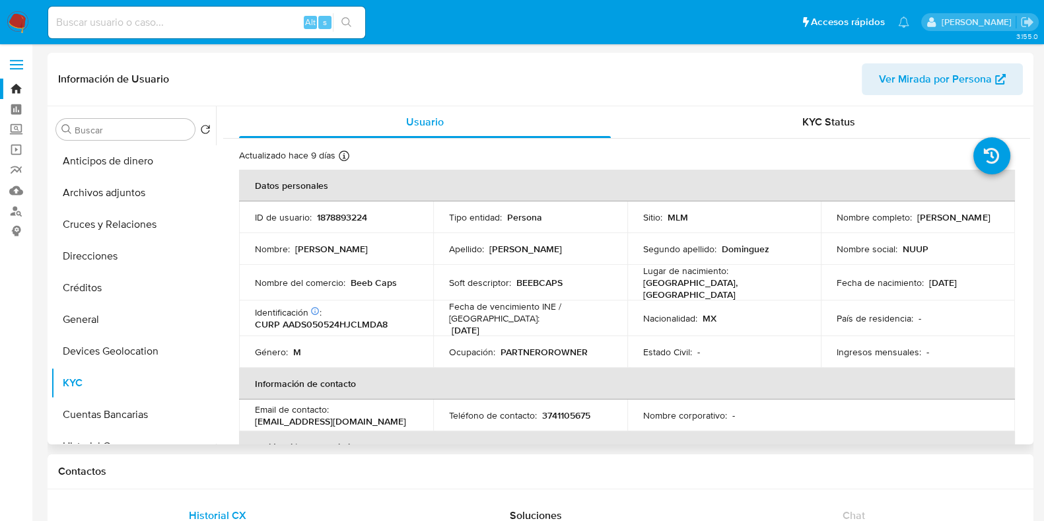
drag, startPoint x: 974, startPoint y: 226, endPoint x: 833, endPoint y: 226, distance: 140.7
click at [837, 223] on div "Nombre completo : [PERSON_NAME]" at bounding box center [918, 217] width 162 height 12
copy p "[PERSON_NAME]"
click at [129, 248] on button "Direcciones" at bounding box center [128, 256] width 155 height 32
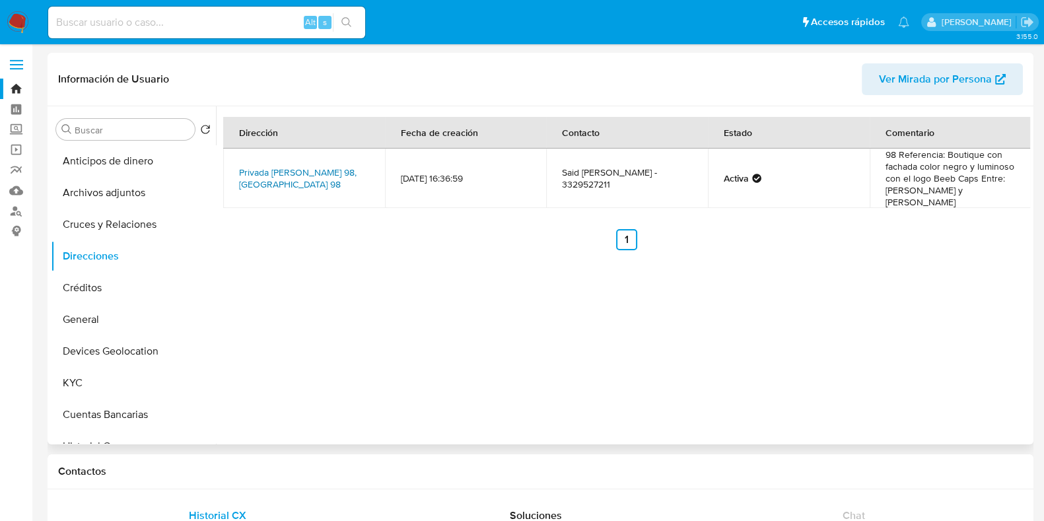
click at [328, 168] on link "Privada [PERSON_NAME] 98, [GEOGRAPHIC_DATA] 98" at bounding box center [298, 178] width 118 height 25
click at [76, 384] on button "KYC" at bounding box center [128, 383] width 155 height 32
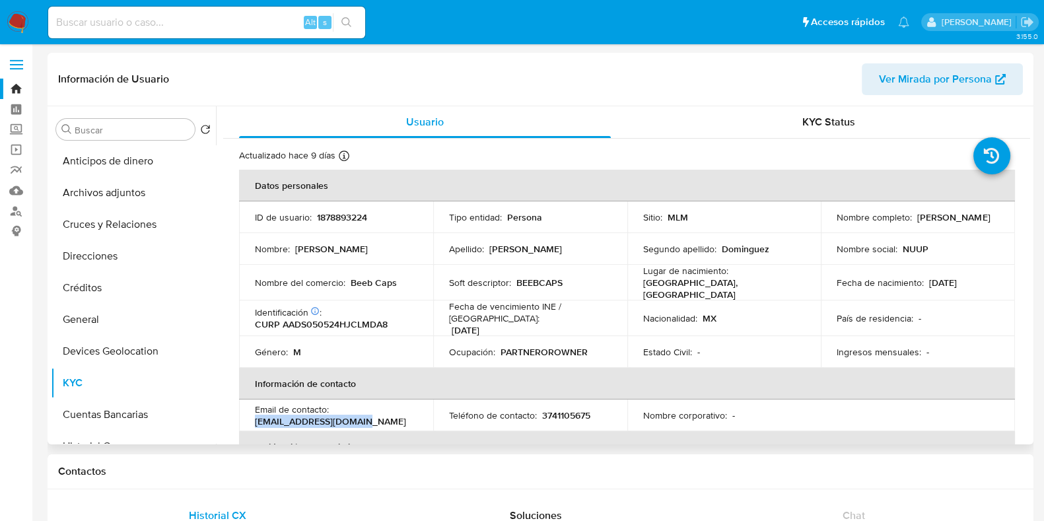
drag, startPoint x: 372, startPoint y: 415, endPoint x: 248, endPoint y: 410, distance: 124.9
click at [248, 410] on td "Email de contacto : [EMAIL_ADDRESS][DOMAIN_NAME]" at bounding box center [336, 416] width 194 height 32
copy p "[EMAIL_ADDRESS][DOMAIN_NAME]"
